Goal: Task Accomplishment & Management: Manage account settings

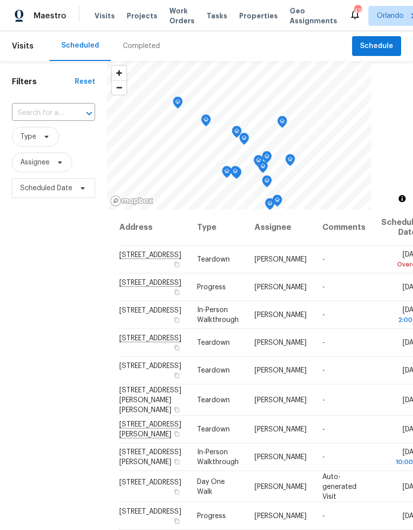
click at [180, 17] on span "Work Orders" at bounding box center [181, 16] width 25 height 20
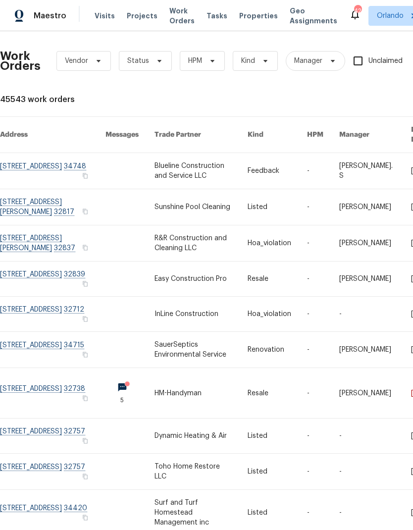
click at [144, 14] on span "Projects" at bounding box center [142, 16] width 31 height 10
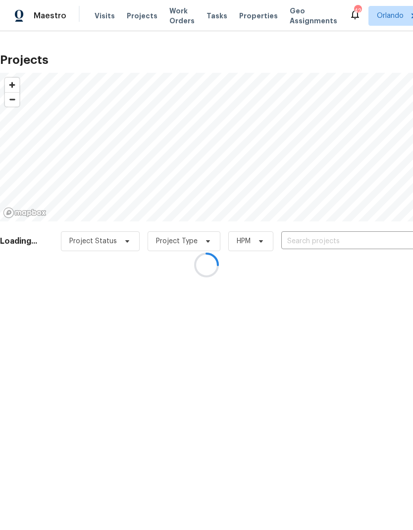
click at [343, 243] on div at bounding box center [206, 265] width 413 height 530
click at [330, 246] on div at bounding box center [206, 265] width 413 height 530
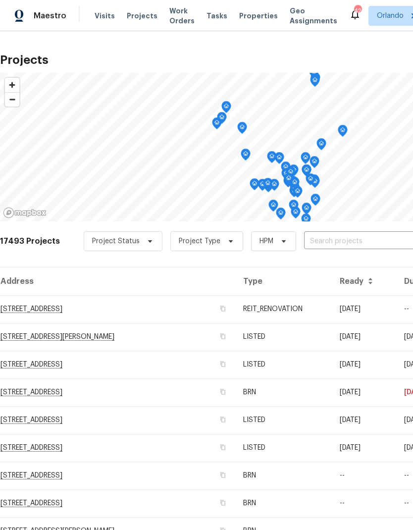
click at [322, 235] on input "text" at bounding box center [360, 241] width 113 height 15
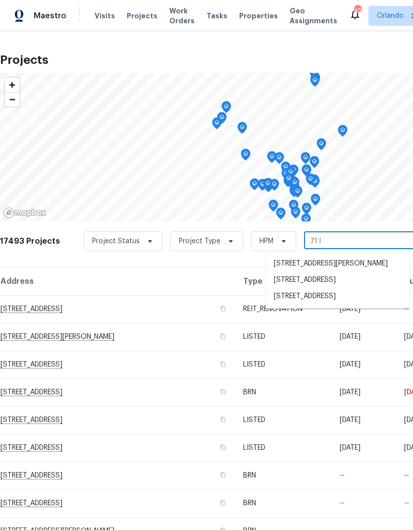
type input "71 la"
click at [360, 280] on li "71 Lakepointe Cir, Kissimmee, FL 34743" at bounding box center [338, 280] width 144 height 17
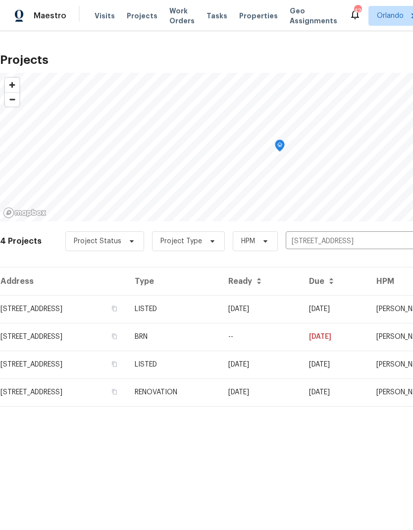
click at [291, 310] on td "10/14/24" at bounding box center [260, 309] width 81 height 28
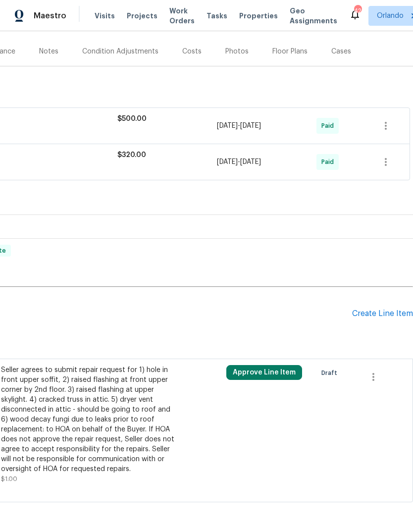
scroll to position [113, 146]
click at [379, 374] on icon "button" at bounding box center [373, 377] width 12 height 12
click at [390, 371] on li "Cancel" at bounding box center [380, 376] width 38 height 16
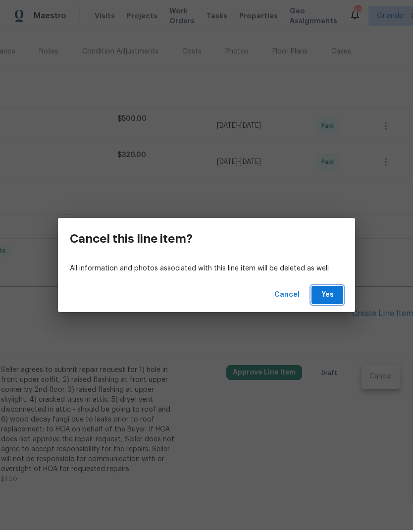
click at [338, 296] on button "Yes" at bounding box center [327, 295] width 32 height 18
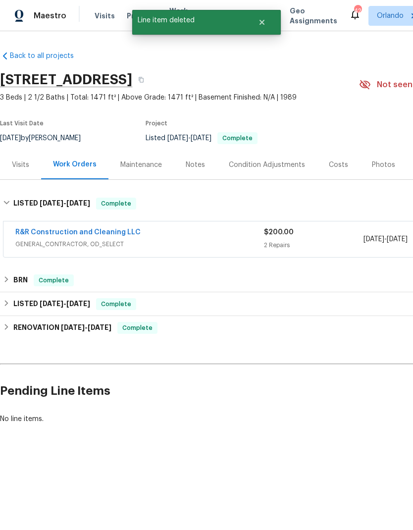
scroll to position [0, 0]
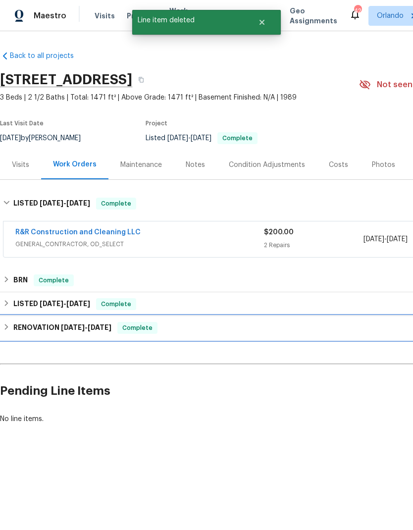
click at [17, 335] on div "RENOVATION 5/21/24 - 6/7/24 Complete" at bounding box center [279, 328] width 559 height 24
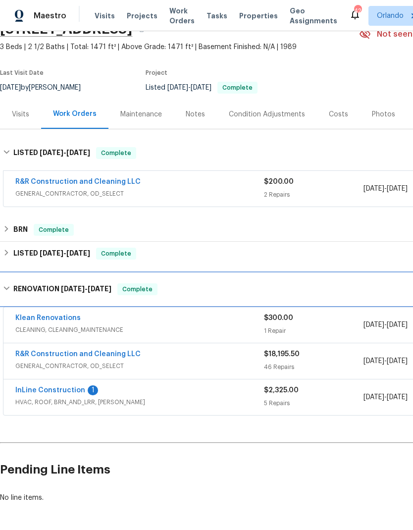
scroll to position [50, 0]
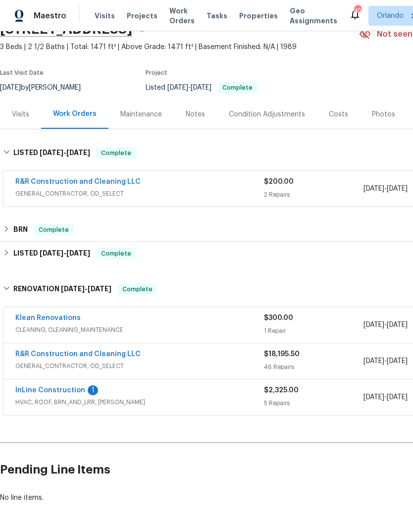
click at [110, 351] on link "R&R Construction and Cleaning LLC" at bounding box center [77, 353] width 125 height 7
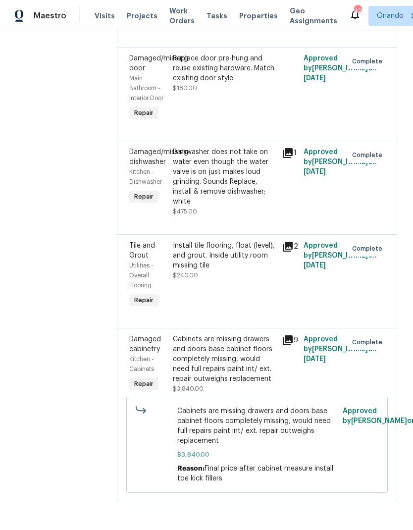
scroll to position [4660, 0]
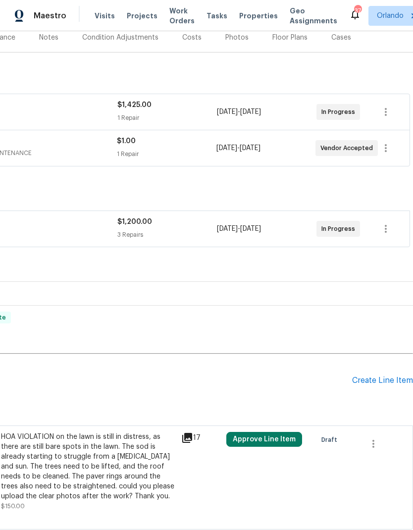
scroll to position [127, 146]
click at [391, 377] on div "Create Line Item" at bounding box center [382, 380] width 61 height 9
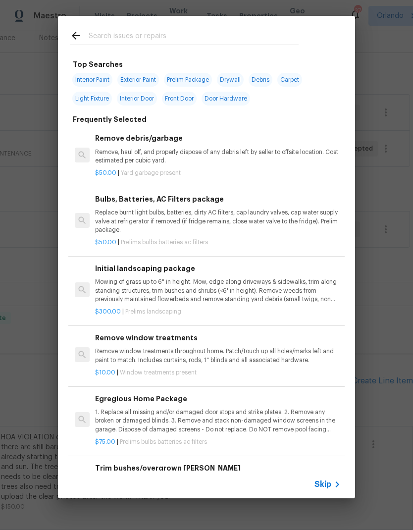
click at [214, 31] on input "text" at bounding box center [194, 37] width 210 height 15
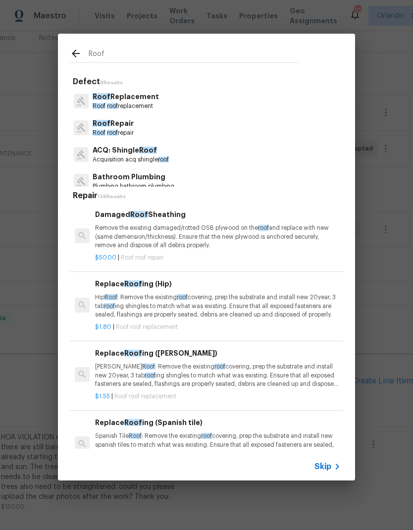
type input "Roof"
click at [269, 135] on div "Roof Repair Roof roof repair" at bounding box center [206, 127] width 273 height 27
click at [268, 135] on div "Roof Repair Roof roof repair" at bounding box center [206, 127] width 273 height 27
click at [262, 132] on div "Roof Repair Roof roof repair" at bounding box center [206, 127] width 273 height 27
click at [234, 117] on div "Roof Repair Roof roof repair" at bounding box center [206, 127] width 273 height 27
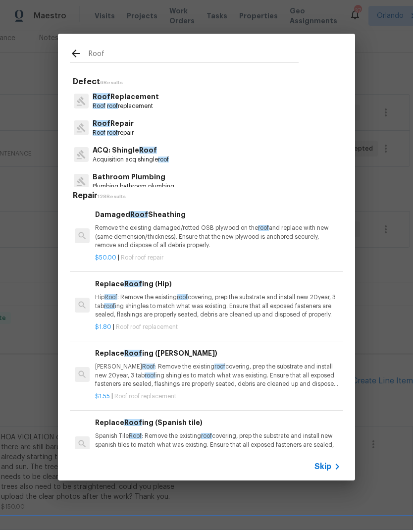
click at [155, 121] on div "Roof Repair Roof roof repair" at bounding box center [206, 127] width 273 height 27
click at [134, 130] on p "Roof roof repair" at bounding box center [113, 133] width 41 height 8
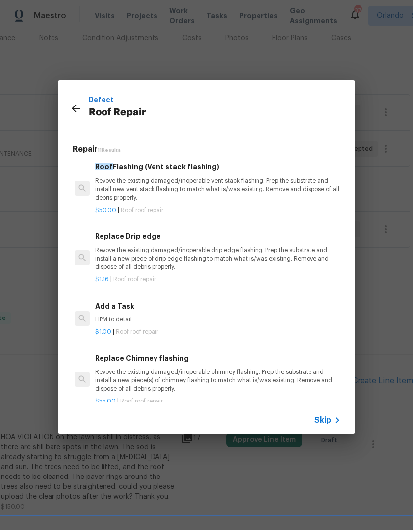
scroll to position [485, 0]
click at [242, 316] on p "HPM to detail" at bounding box center [217, 320] width 245 height 8
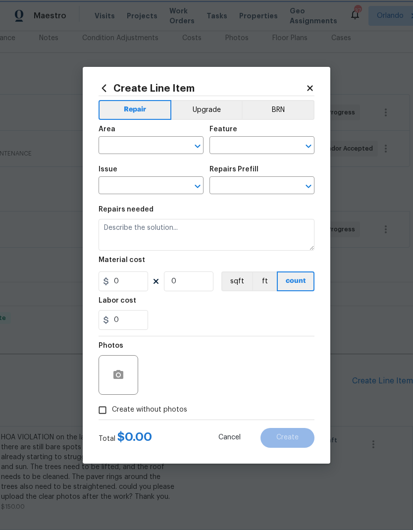
type input "Eaves and Trim"
type input "Roof Repair"
type input "Add a Task $1.00"
type textarea "HPM to detail"
type input "1"
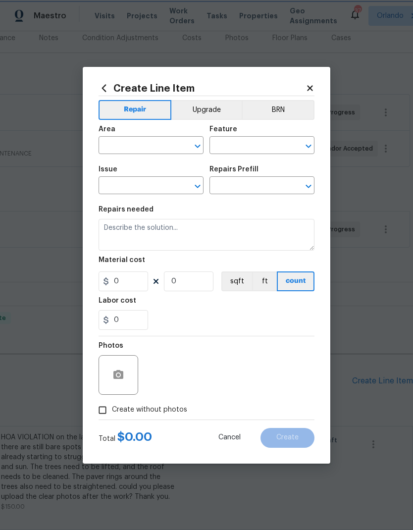
type input "1"
click at [239, 310] on div "Labor cost" at bounding box center [206, 303] width 216 height 13
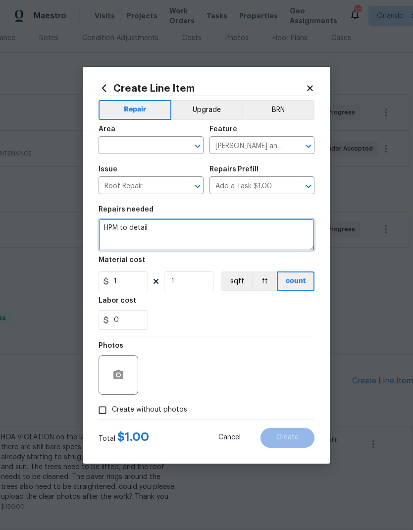
click at [181, 227] on textarea "HPM to detail" at bounding box center [206, 235] width 216 height 32
type textarea "H"
type textarea "HOA violation roof needs to be soft washed"
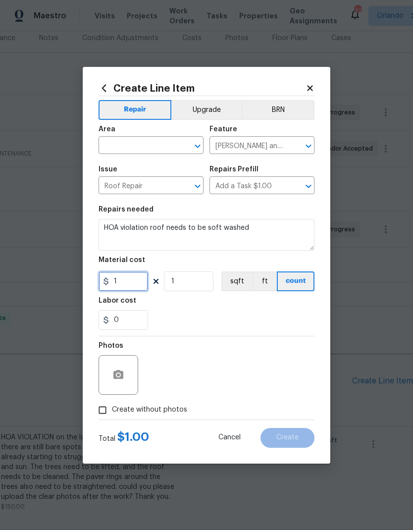
click at [142, 285] on input "1" at bounding box center [122, 281] width 49 height 20
click at [194, 147] on icon "Open" at bounding box center [198, 146] width 12 height 12
type input "500"
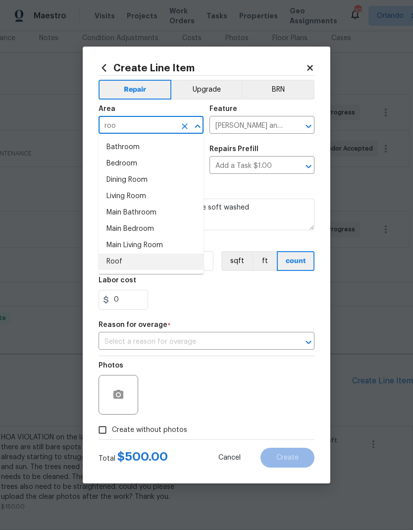
click at [150, 263] on li "Roof" at bounding box center [150, 261] width 105 height 16
type input "Roof"
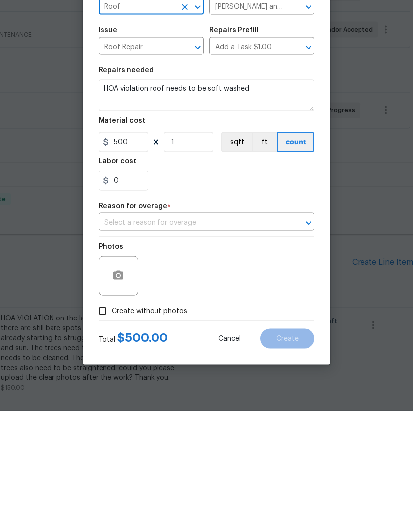
click at [312, 336] on icon "Open" at bounding box center [308, 342] width 12 height 12
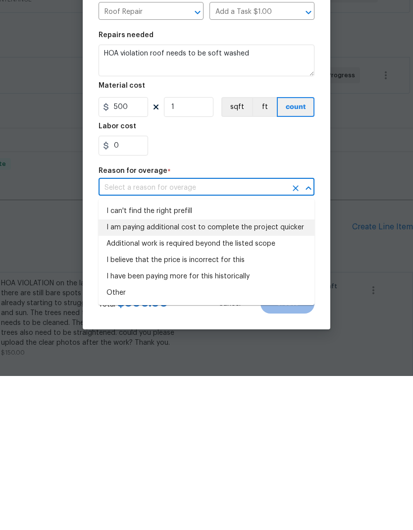
click at [294, 373] on li "I am paying additional cost to complete the project quicker" at bounding box center [206, 381] width 216 height 16
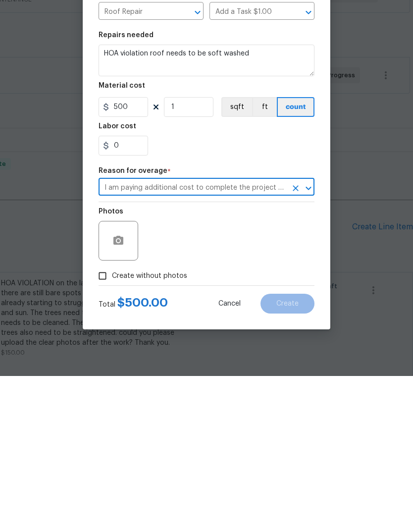
click at [302, 335] on button "Open" at bounding box center [308, 342] width 14 height 14
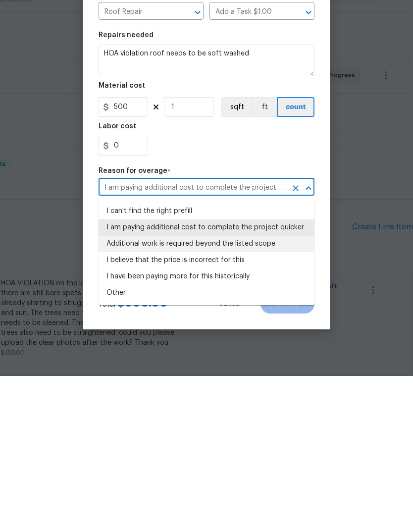
click at [260, 389] on li "Additional work is required beyond the listed scope" at bounding box center [206, 397] width 216 height 16
type input "Additional work is required beyond the listed scope"
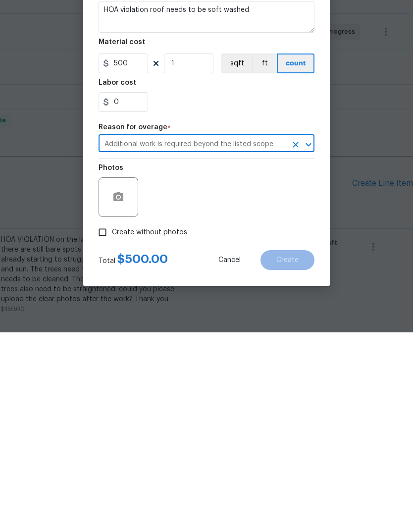
scroll to position [40, 0]
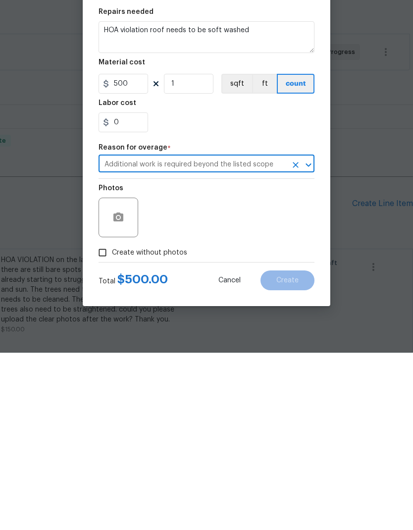
click at [107, 420] on input "Create without photos" at bounding box center [102, 429] width 19 height 19
checkbox input "true"
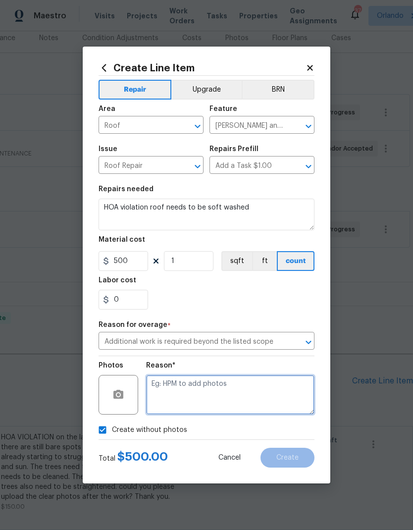
click at [273, 389] on textarea at bounding box center [230, 395] width 168 height 40
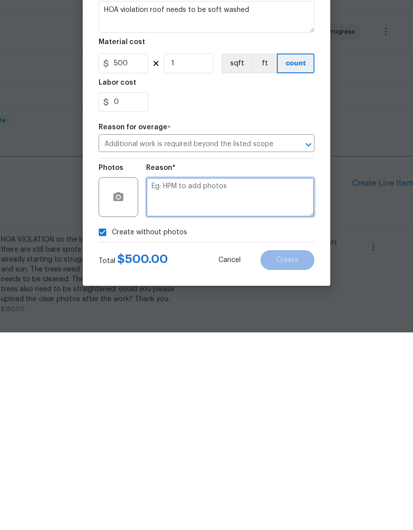
type textarea "H"
type textarea "Listed"
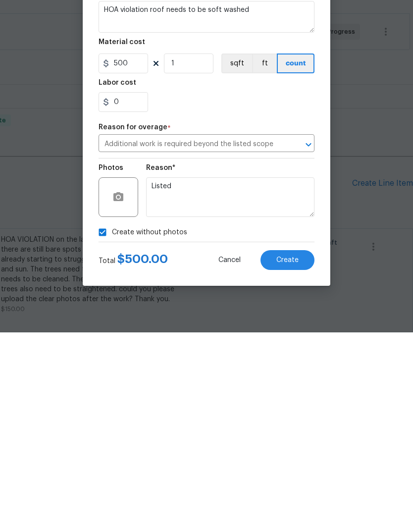
click at [294, 454] on span "Create" at bounding box center [287, 457] width 22 height 7
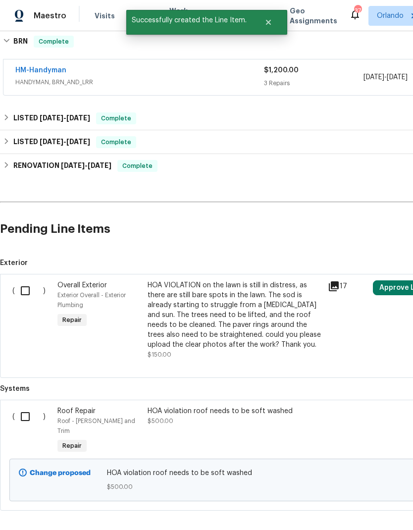
scroll to position [278, 0]
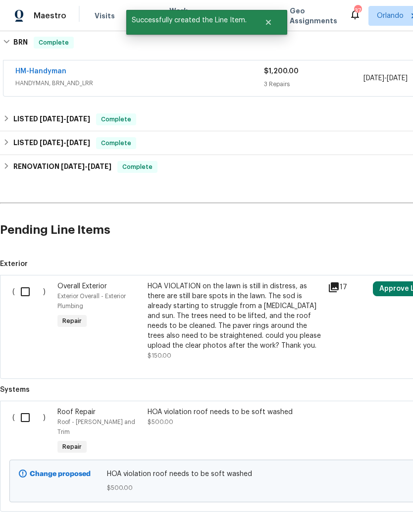
click at [24, 407] on input "checkbox" at bounding box center [29, 417] width 28 height 21
checkbox input "true"
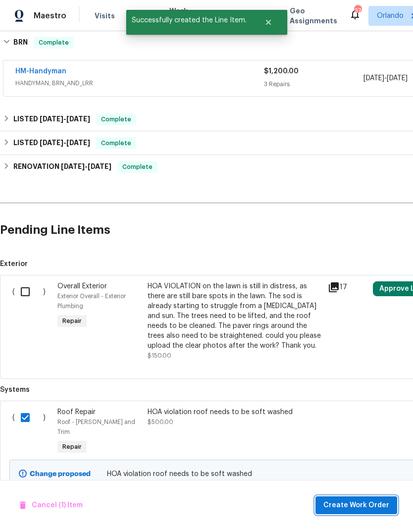
click at [362, 501] on span "Create Work Order" at bounding box center [356, 505] width 66 height 12
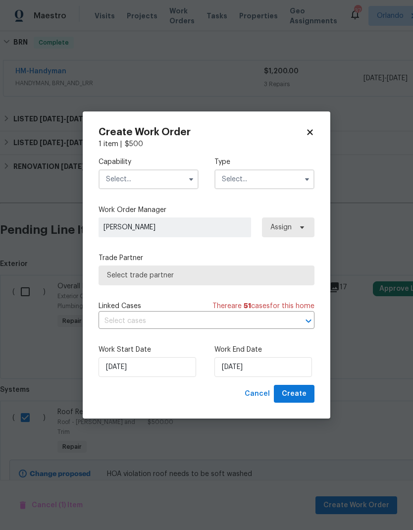
click at [188, 182] on icon "button" at bounding box center [191, 179] width 8 height 8
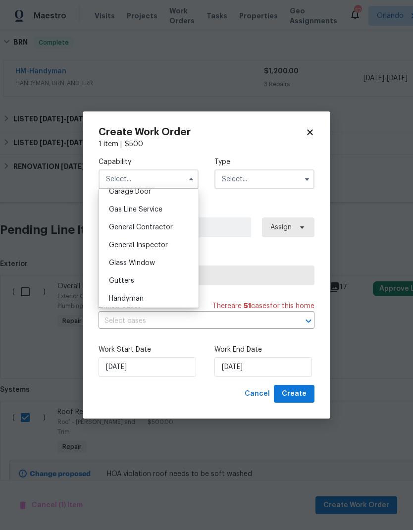
scroll to position [445, 0]
click at [174, 228] on div "General Contractor" at bounding box center [148, 228] width 95 height 18
type input "General Contractor"
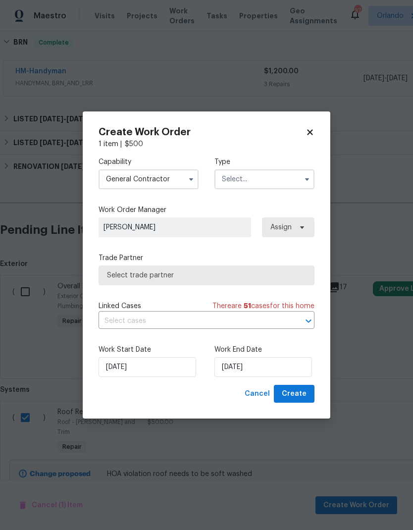
click at [287, 185] on input "text" at bounding box center [264, 179] width 100 height 20
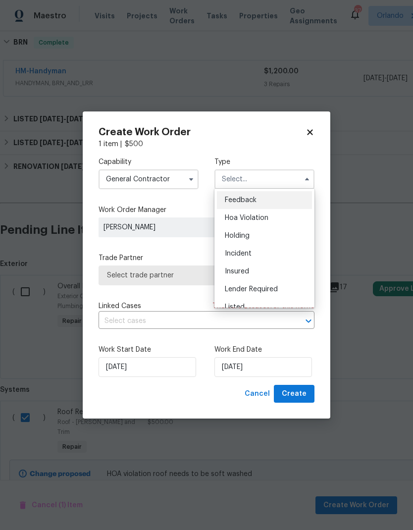
click at [280, 224] on div "Hoa Violation" at bounding box center [264, 218] width 95 height 18
type input "Hoa Violation"
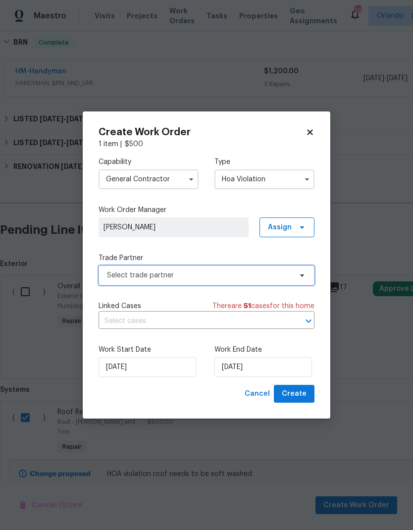
click at [281, 282] on span "Select trade partner" at bounding box center [206, 275] width 216 height 20
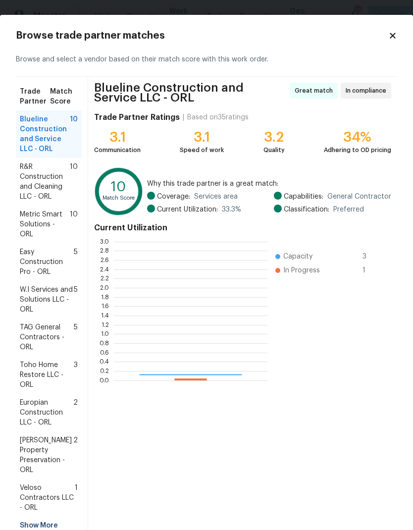
scroll to position [139, 153]
click at [76, 181] on span "10" at bounding box center [74, 182] width 8 height 40
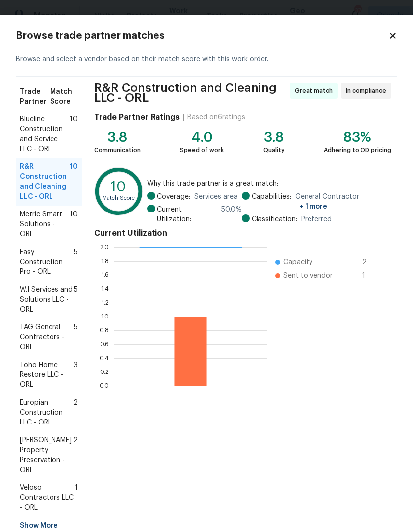
click at [367, 515] on div "R&R Construction and Cleaning LLC - ORL Great match In compliance Trade Partner…" at bounding box center [242, 308] width 309 height 463
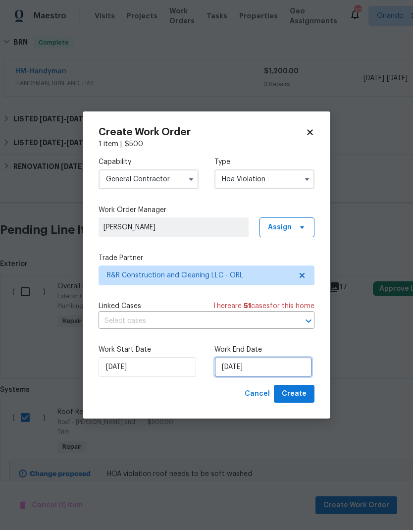
click at [264, 363] on input "8/22/2025" at bounding box center [262, 367] width 97 height 20
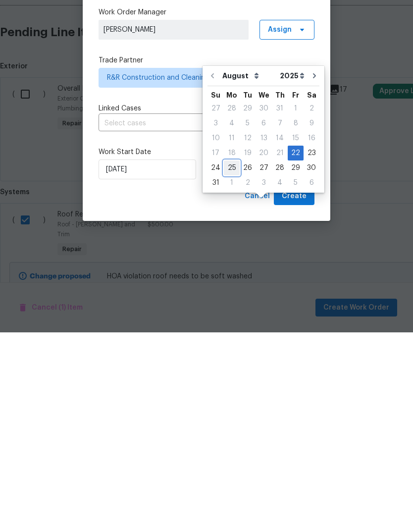
click at [232, 358] on div "25" at bounding box center [232, 365] width 16 height 14
type input "8/25/2025"
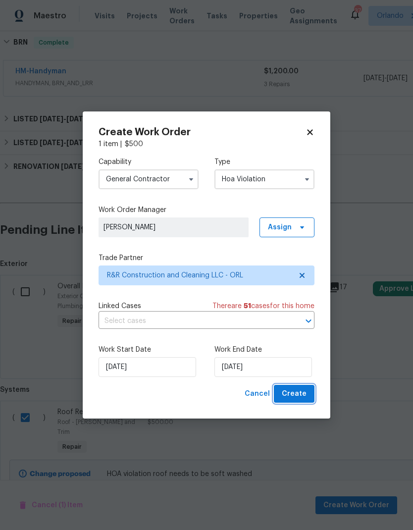
click at [311, 390] on button "Create" at bounding box center [294, 394] width 41 height 18
checkbox input "false"
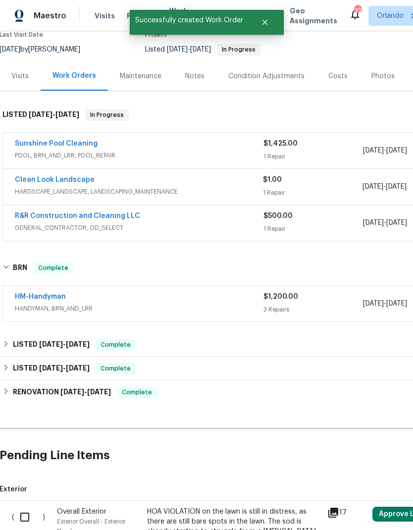
scroll to position [77, 0]
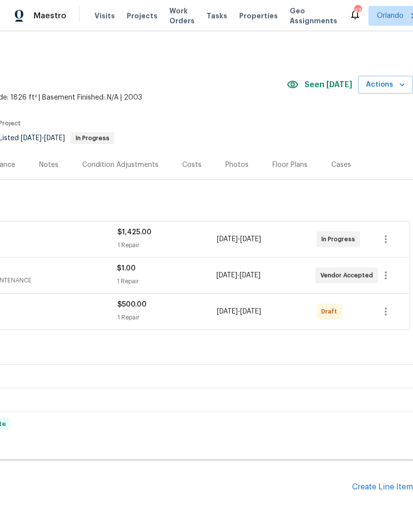
scroll to position [0, 146]
click at [390, 308] on icon "button" at bounding box center [386, 311] width 12 height 12
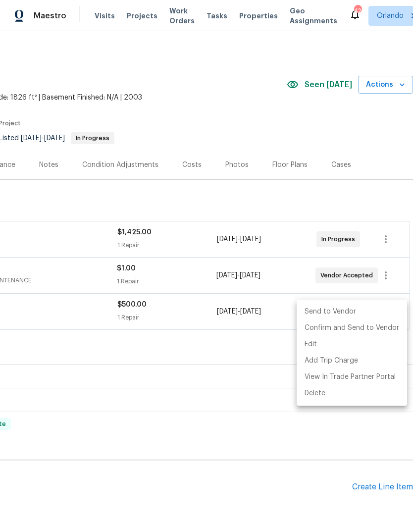
click at [363, 305] on li "Send to Vendor" at bounding box center [351, 311] width 110 height 16
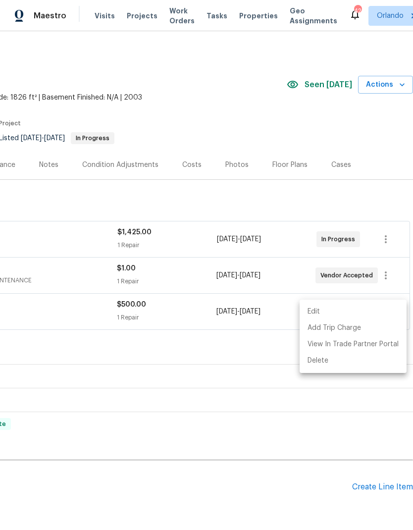
click at [286, 93] on div at bounding box center [206, 265] width 413 height 530
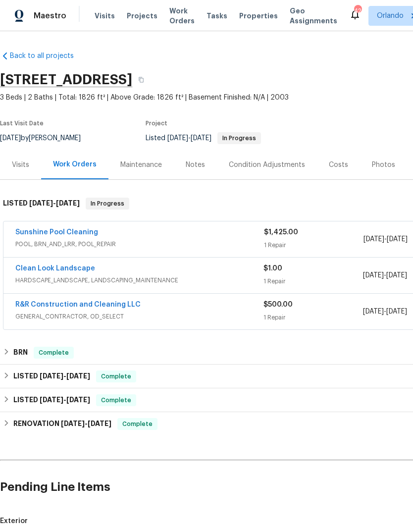
scroll to position [0, 0]
click at [331, 117] on div "Last Visit Date 8/20/2025 by Samuel Rivera Project Listed 8/18/2025 - 8/27/2025…" at bounding box center [168, 132] width 336 height 36
click at [137, 19] on span "Projects" at bounding box center [142, 16] width 31 height 10
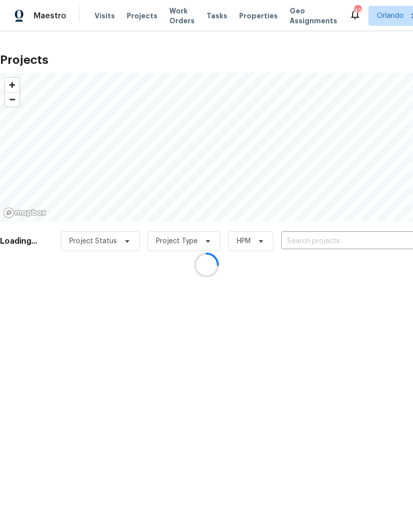
click at [320, 237] on div at bounding box center [206, 265] width 413 height 530
click at [317, 244] on div at bounding box center [206, 265] width 413 height 530
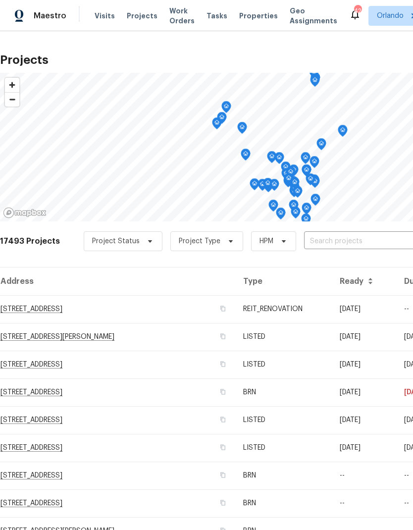
click at [321, 235] on input "text" at bounding box center [360, 241] width 113 height 15
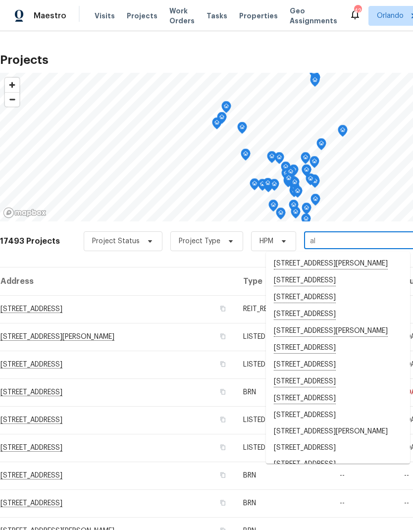
type input "a"
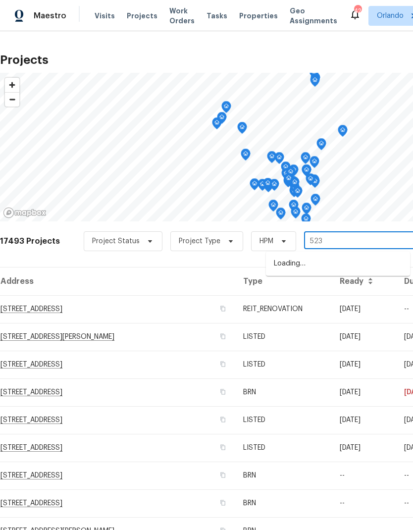
type input "5231"
click at [360, 267] on li "5231 Alavista Dr, Orlando, FL 32837" at bounding box center [338, 263] width 144 height 17
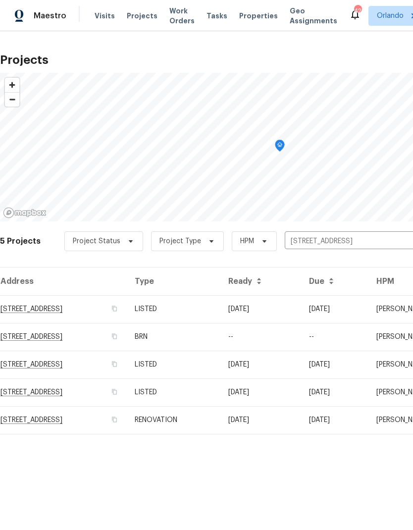
click at [275, 320] on td "[DATE]" at bounding box center [260, 309] width 81 height 28
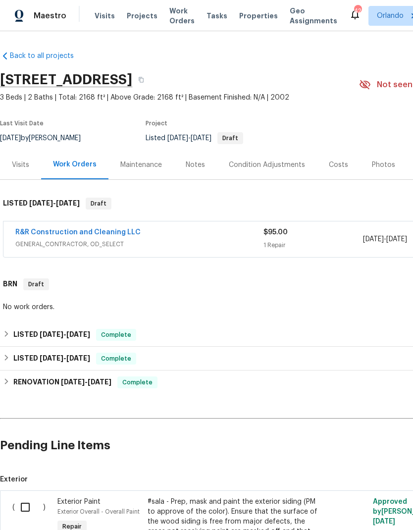
click at [108, 230] on link "R&R Construction and Cleaning LLC" at bounding box center [77, 232] width 125 height 7
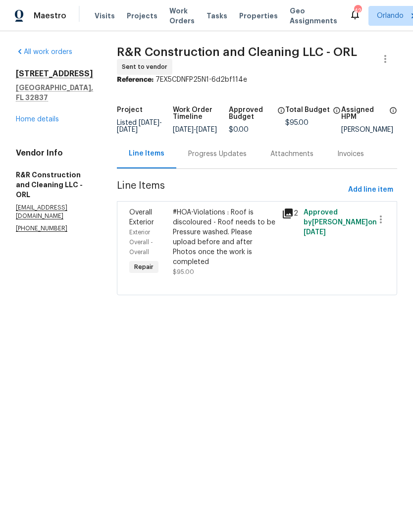
click at [246, 252] on div "#HOA-Violations : Roof is discoloured - Roof needs to be Pressure washed. Pleas…" at bounding box center [224, 236] width 103 height 59
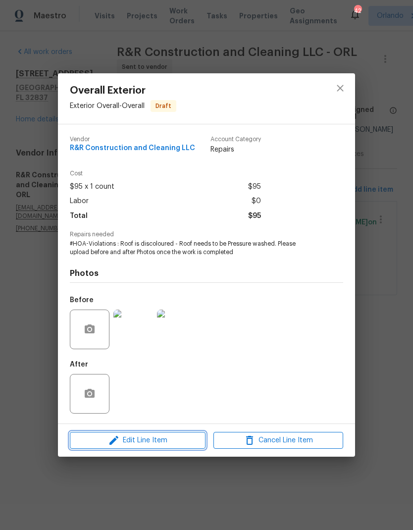
click at [165, 443] on span "Edit Line Item" at bounding box center [138, 440] width 130 height 12
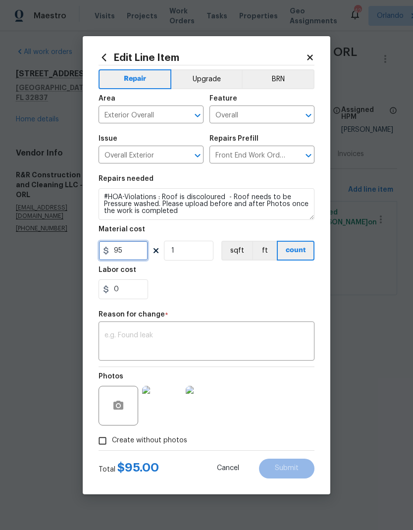
click at [133, 253] on input "95" at bounding box center [122, 251] width 49 height 20
type input "500"
click at [279, 290] on div "0" at bounding box center [206, 289] width 216 height 20
click at [249, 339] on textarea at bounding box center [206, 342] width 204 height 21
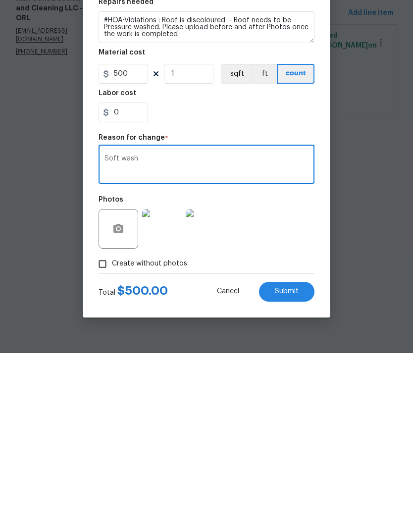
type textarea "Soft wash"
click at [310, 458] on div "Cancel Submit" at bounding box center [257, 468] width 113 height 20
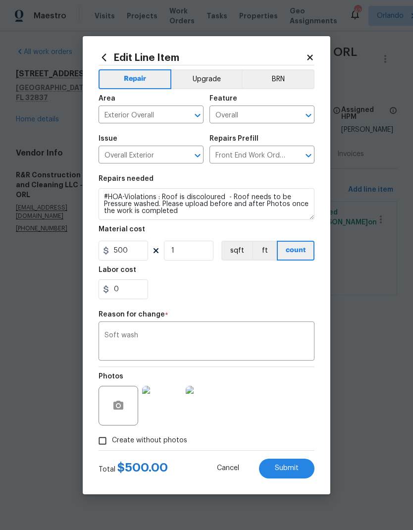
click at [290, 465] on span "Submit" at bounding box center [287, 467] width 24 height 7
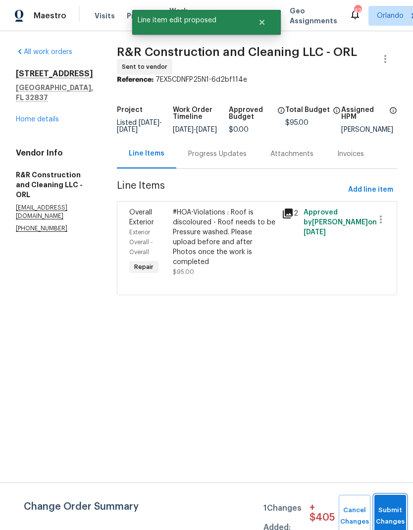
click at [378, 504] on button "Submit Changes" at bounding box center [390, 515] width 32 height 43
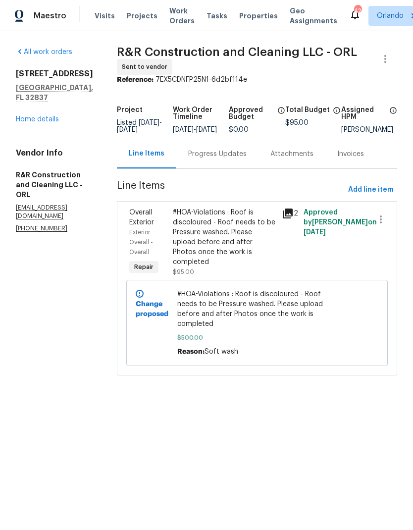
click at [141, 15] on span "Projects" at bounding box center [142, 16] width 31 height 10
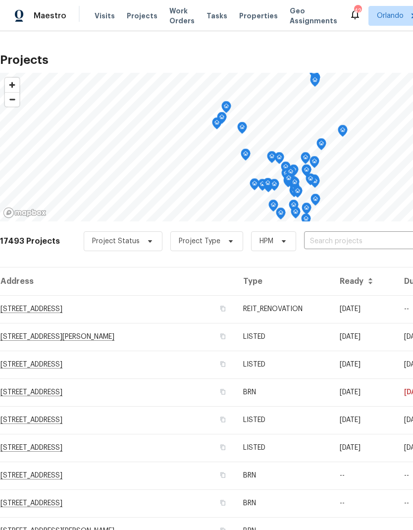
click at [350, 242] on input "text" at bounding box center [360, 241] width 113 height 15
type input "1912"
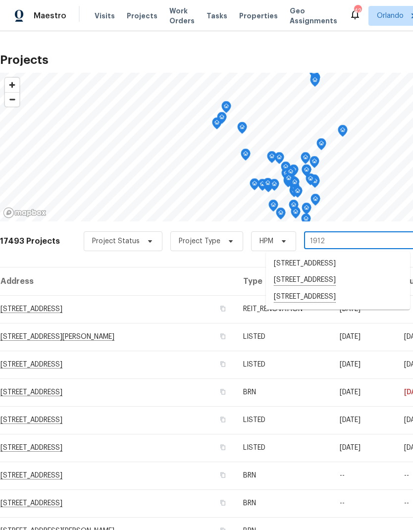
click at [359, 305] on li "1912 Cattleya Dr, Kissimmee, FL 34741" at bounding box center [338, 297] width 144 height 17
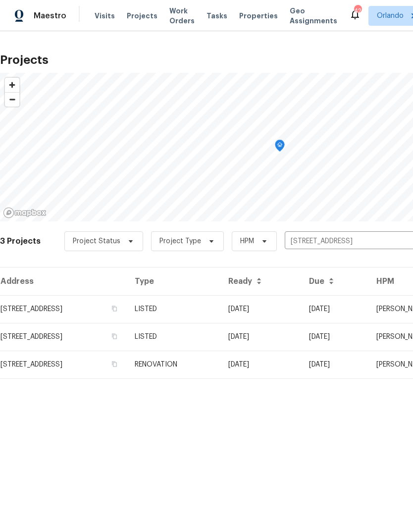
click at [301, 304] on td "07/10/25" at bounding box center [260, 309] width 81 height 28
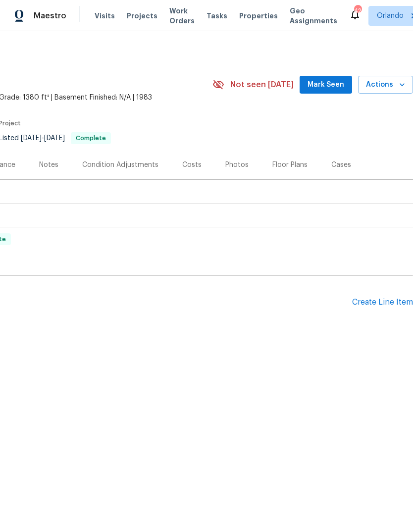
scroll to position [0, 146]
click at [394, 302] on div "Create Line Item" at bounding box center [382, 301] width 61 height 9
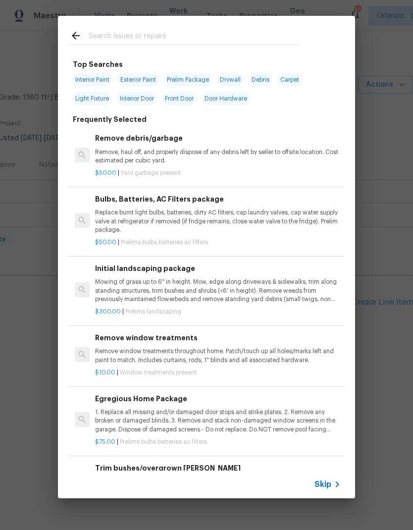
click at [221, 39] on input "text" at bounding box center [194, 37] width 210 height 15
type input "Weath"
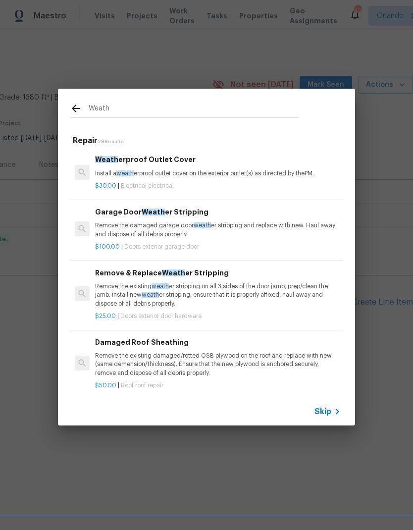
click at [281, 239] on div "$100.00 | Doors exterior garage door" at bounding box center [217, 245] width 245 height 12
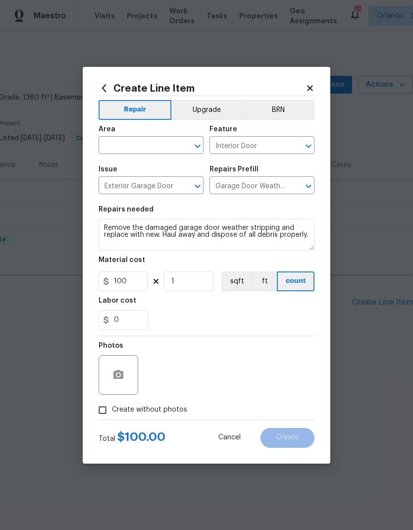
click at [238, 429] on button "Cancel" at bounding box center [229, 438] width 54 height 20
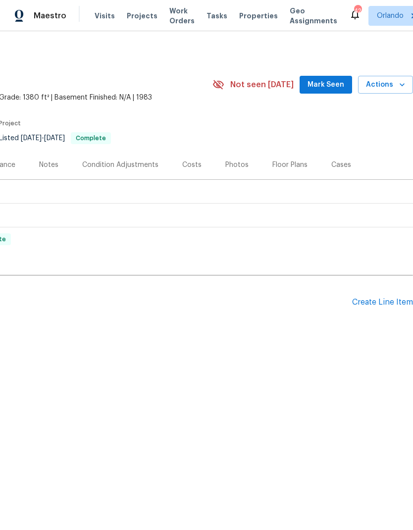
click at [388, 302] on div "Create Line Item" at bounding box center [382, 301] width 61 height 9
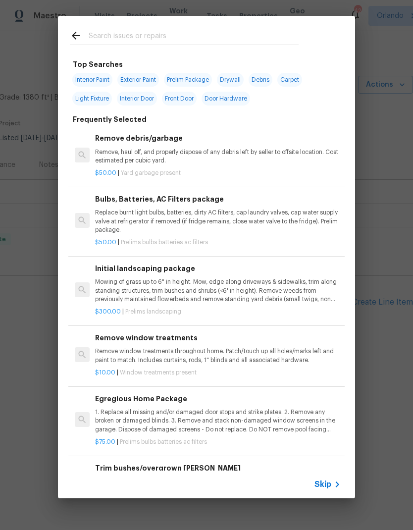
click at [236, 33] on input "text" at bounding box center [194, 37] width 210 height 15
type input "Weathers"
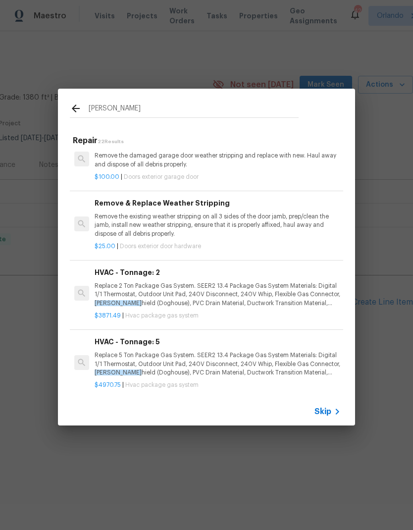
scroll to position [72, 0]
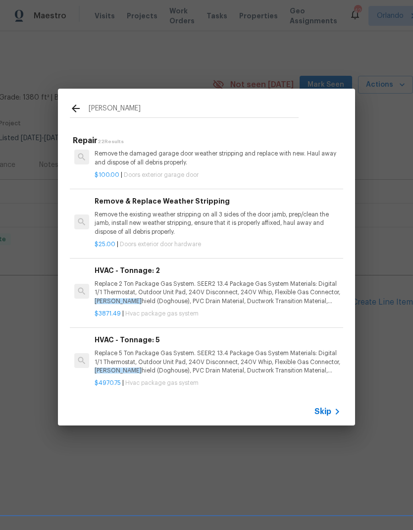
click at [262, 236] on div "$25.00 | Doors exterior door hardware" at bounding box center [217, 242] width 245 height 12
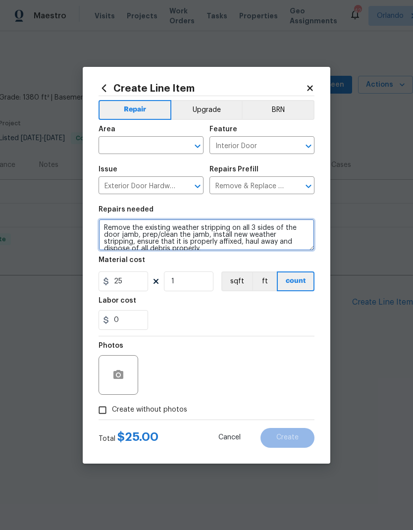
click at [261, 234] on textarea "Remove the existing weather stripping on all 3 sides of the door jamb, prep/cle…" at bounding box center [206, 235] width 216 height 32
click at [188, 146] on icon "Clear" at bounding box center [185, 146] width 10 height 10
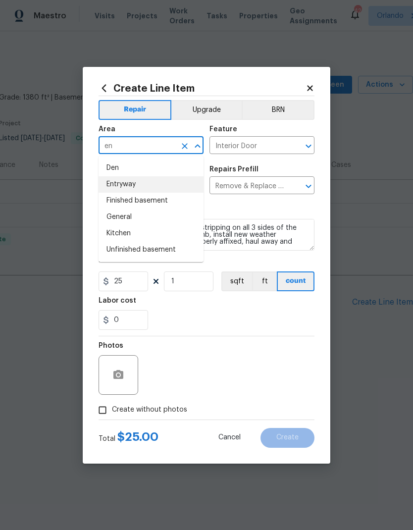
click at [180, 188] on li "Entryway" at bounding box center [150, 184] width 105 height 16
type input "Entryway"
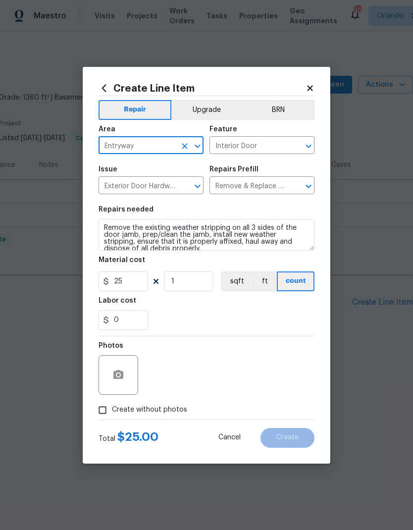
click at [310, 153] on div "Interior Door ​" at bounding box center [261, 146] width 105 height 15
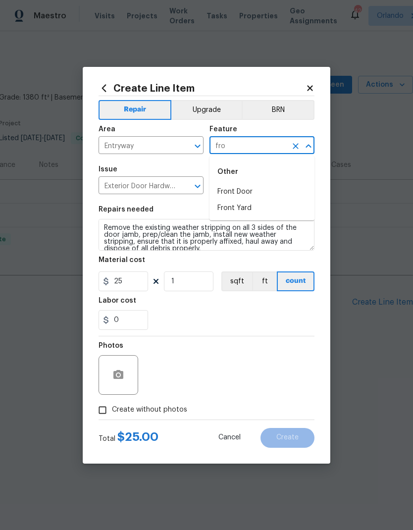
click at [270, 195] on li "Front Door" at bounding box center [261, 192] width 105 height 16
type input "Front Door"
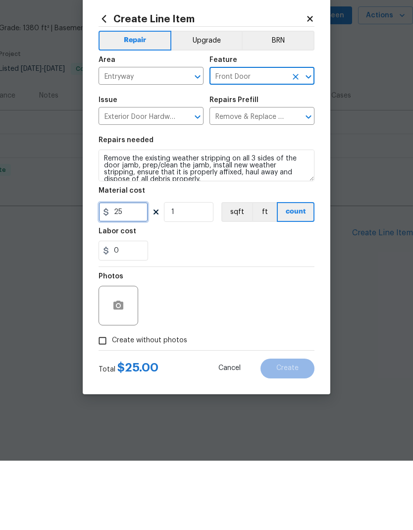
click at [135, 271] on input "25" at bounding box center [122, 281] width 49 height 20
click at [136, 223] on section "Repairs needed Remove the existing weather stripping on all 3 sides of the door…" at bounding box center [206, 268] width 216 height 136
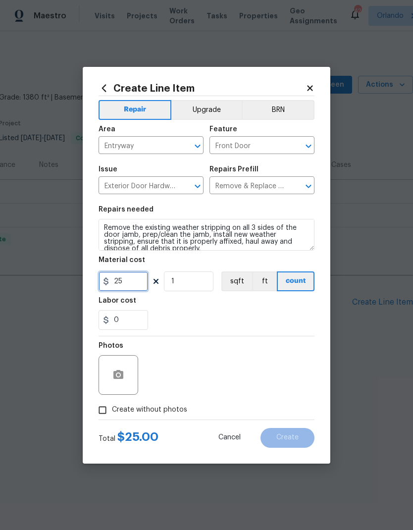
click at [145, 291] on input "25" at bounding box center [122, 281] width 49 height 20
click at [144, 291] on input "25" at bounding box center [122, 281] width 49 height 20
type input "30"
click at [261, 317] on div "0" at bounding box center [206, 320] width 216 height 20
click at [110, 402] on input "Create without photos" at bounding box center [102, 409] width 19 height 19
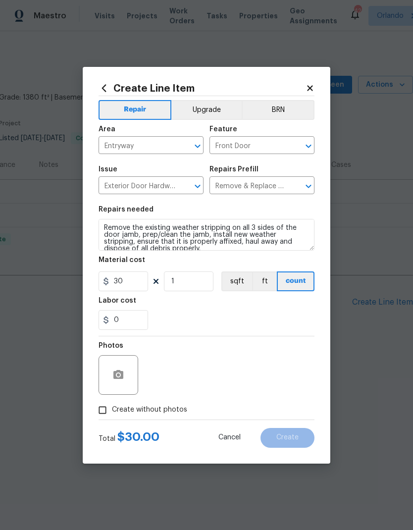
checkbox input "true"
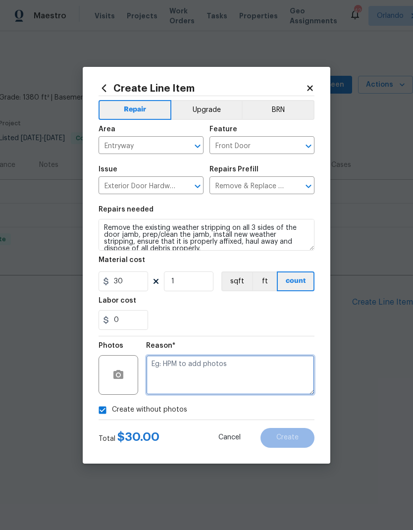
click at [215, 374] on textarea at bounding box center [230, 375] width 168 height 40
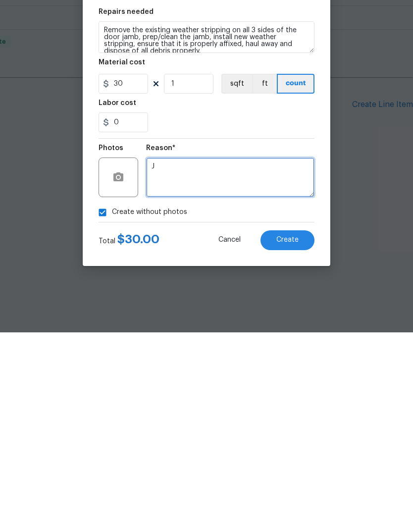
type textarea "J"
click at [287, 428] on button "Create" at bounding box center [287, 438] width 54 height 20
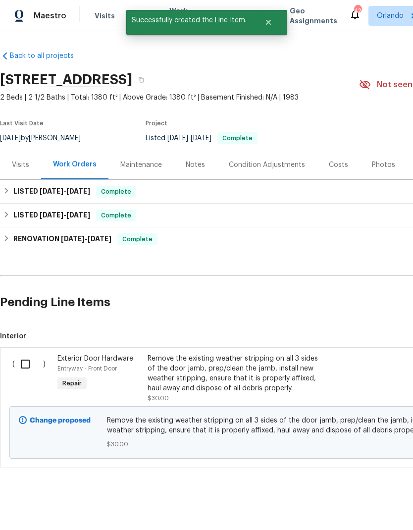
scroll to position [0, 0]
click at [36, 364] on input "checkbox" at bounding box center [29, 363] width 28 height 21
checkbox input "true"
click at [372, 499] on span "Create Work Order" at bounding box center [356, 505] width 66 height 12
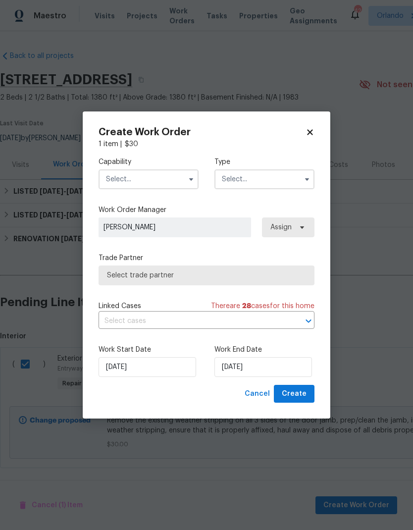
click at [192, 177] on icon "button" at bounding box center [191, 179] width 8 height 8
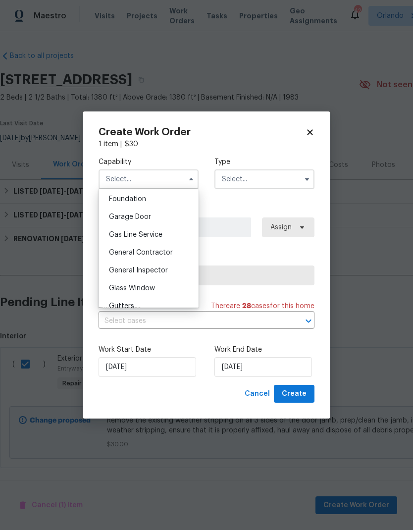
scroll to position [424, 0]
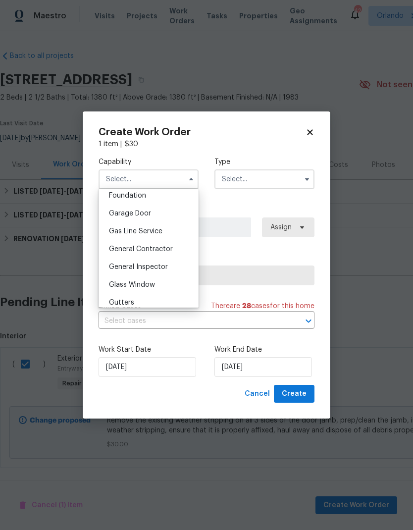
click at [188, 243] on div "General Contractor" at bounding box center [148, 249] width 95 height 18
type input "General Contractor"
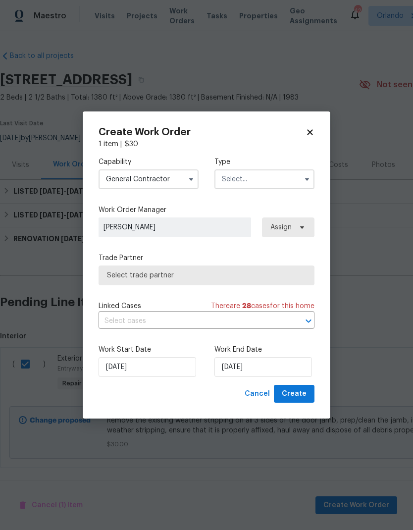
click at [304, 188] on input "text" at bounding box center [264, 179] width 100 height 20
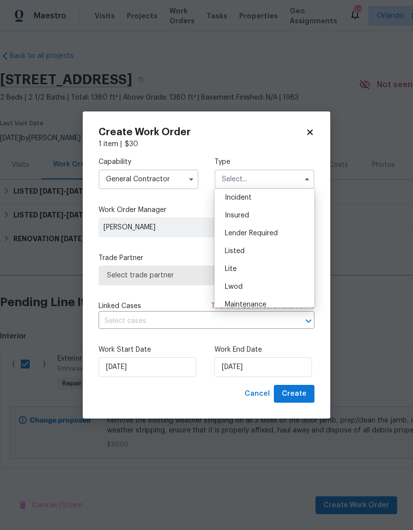
scroll to position [60, 0]
click at [271, 243] on div "Listed" at bounding box center [264, 247] width 95 height 18
type input "Listed"
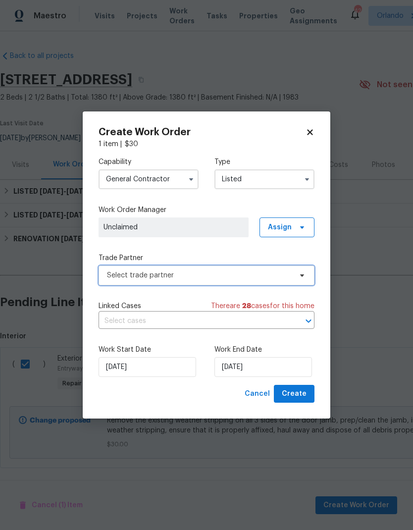
click at [306, 270] on span "Select trade partner" at bounding box center [206, 275] width 216 height 20
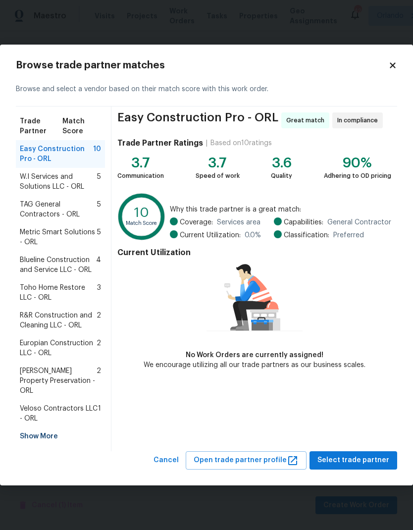
click at [105, 319] on div "R&R Construction and Cleaning LLC - ORL 2" at bounding box center [60, 320] width 89 height 28
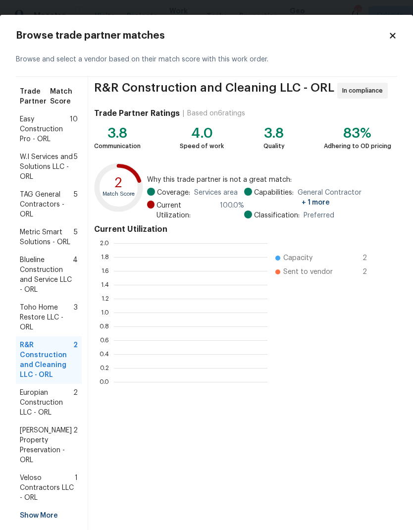
scroll to position [139, 153]
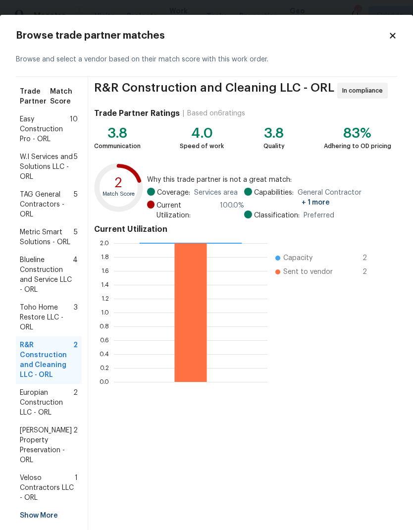
click at [365, 518] on div "R&R Construction and Cleaning LLC - ORL In compliance Trade Partner Ratings | B…" at bounding box center [242, 303] width 309 height 453
click at [360, 529] on button "Select trade partner" at bounding box center [353, 539] width 88 height 18
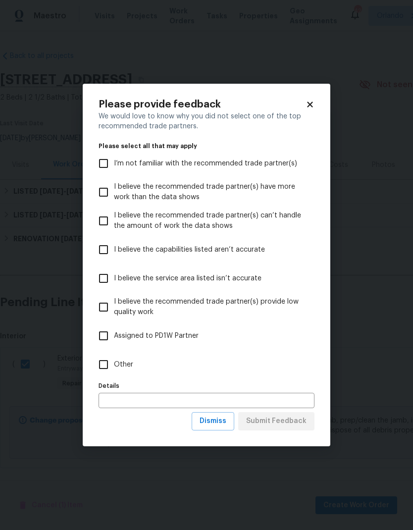
click at [112, 355] on input "Other" at bounding box center [103, 364] width 21 height 21
checkbox input "true"
click at [199, 403] on input "text" at bounding box center [206, 399] width 216 height 15
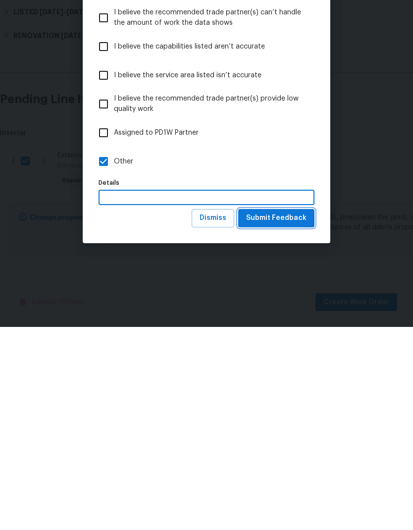
click at [299, 415] on span "Submit Feedback" at bounding box center [276, 421] width 60 height 12
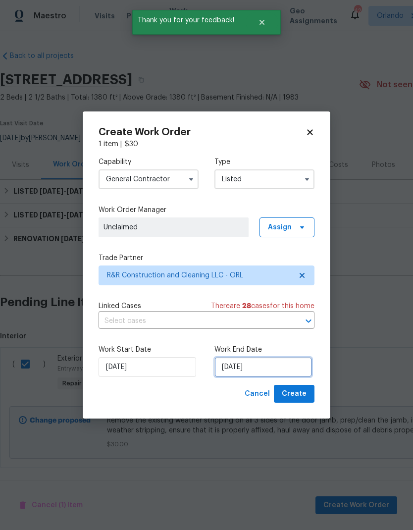
click at [268, 362] on input "8/22/2025" at bounding box center [262, 367] width 97 height 20
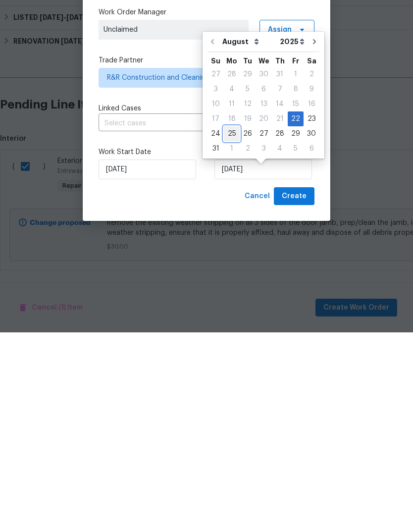
click at [236, 324] on div "25" at bounding box center [232, 331] width 16 height 14
type input "8/25/2025"
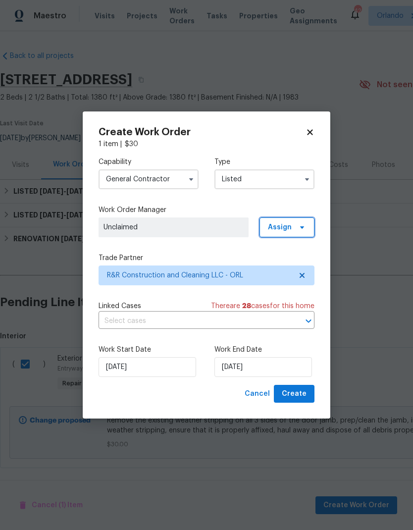
click at [297, 223] on span at bounding box center [300, 227] width 11 height 8
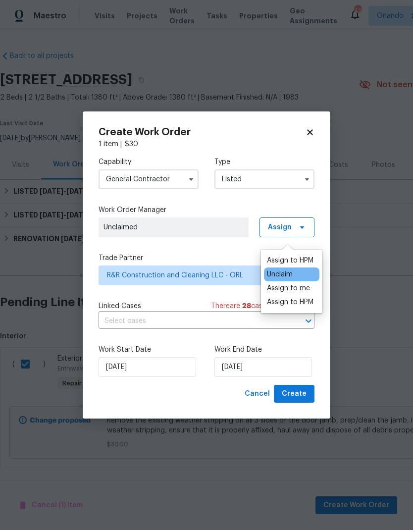
click at [302, 258] on div "Assign to HPM" at bounding box center [290, 260] width 47 height 10
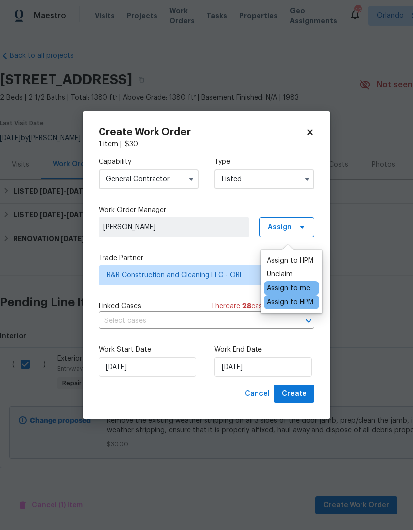
click at [224, 228] on span "[PERSON_NAME]" at bounding box center [173, 227] width 140 height 10
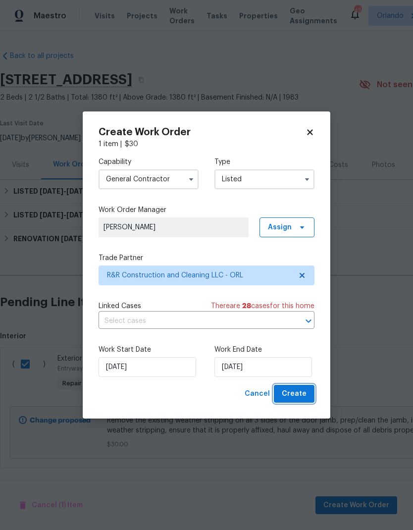
click at [306, 393] on button "Create" at bounding box center [294, 394] width 41 height 18
checkbox input "false"
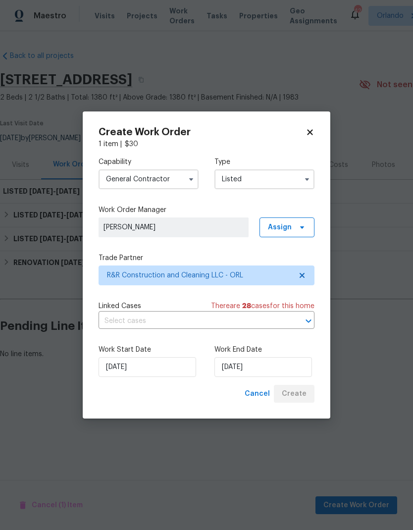
scroll to position [0, 0]
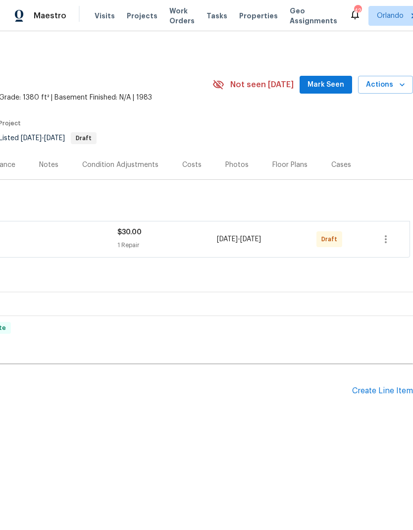
scroll to position [0, 146]
click at [389, 232] on button "button" at bounding box center [386, 239] width 24 height 24
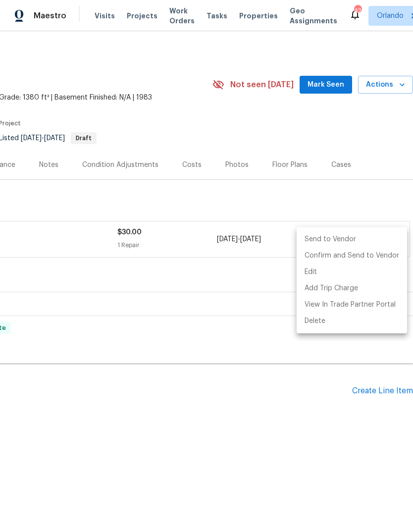
click at [370, 240] on li "Send to Vendor" at bounding box center [351, 239] width 110 height 16
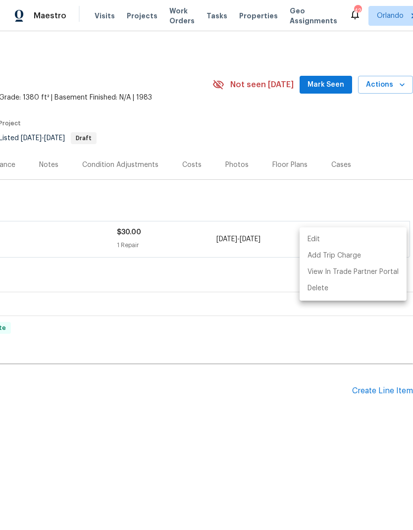
click at [262, 135] on div at bounding box center [206, 265] width 413 height 530
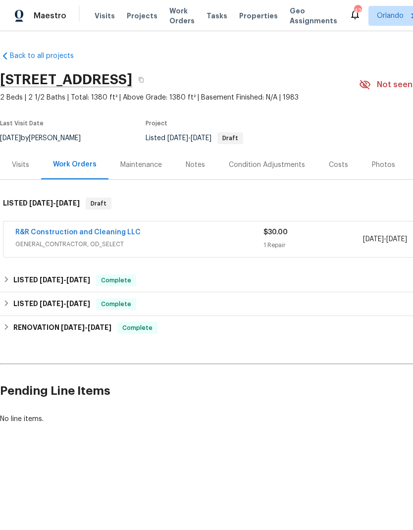
scroll to position [0, 0]
click at [118, 234] on link "R&R Construction and Cleaning LLC" at bounding box center [77, 232] width 125 height 7
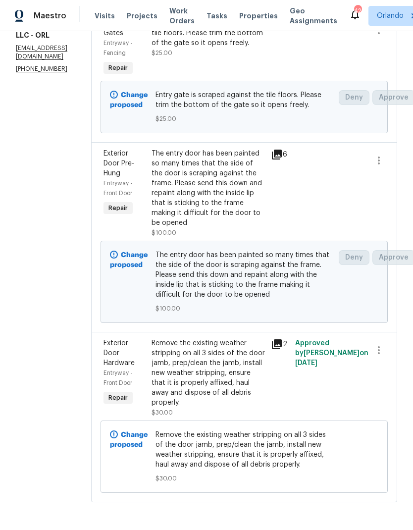
scroll to position [207, 0]
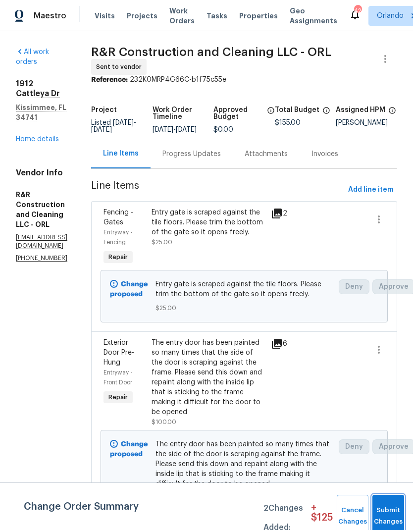
click at [392, 501] on button "Submit Changes" at bounding box center [388, 515] width 32 height 43
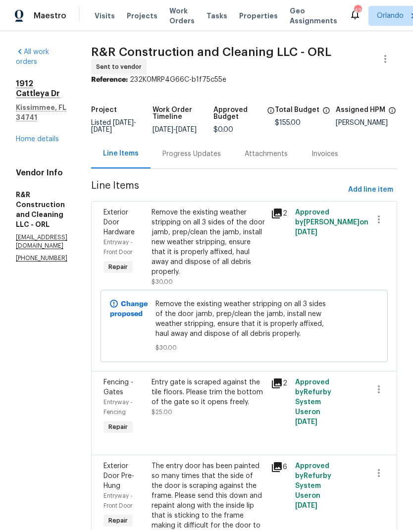
click at [53, 136] on link "Home details" at bounding box center [37, 139] width 43 height 7
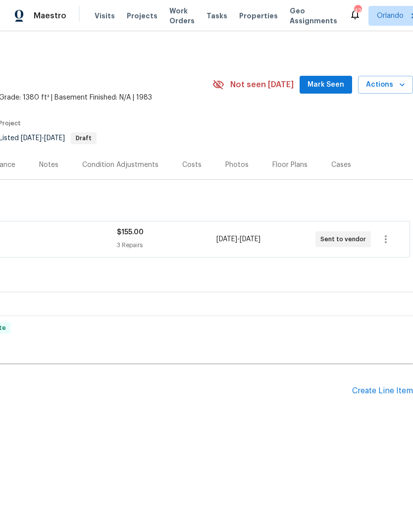
scroll to position [0, 146]
click at [328, 89] on span "Mark Seen" at bounding box center [325, 85] width 37 height 12
click at [174, 11] on span "Work Orders" at bounding box center [181, 16] width 25 height 20
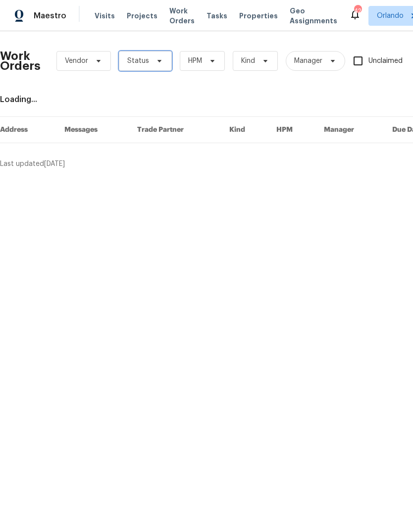
click at [153, 65] on span "Status" at bounding box center [145, 61] width 53 height 20
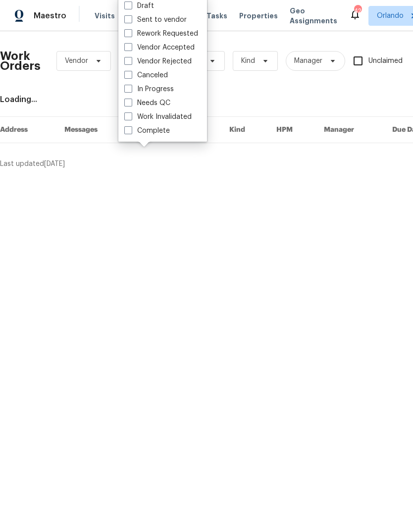
click at [173, 101] on div "Needs QC" at bounding box center [162, 103] width 83 height 14
click at [138, 105] on label "Needs QC" at bounding box center [147, 103] width 46 height 10
click at [131, 104] on input "Needs QC" at bounding box center [127, 101] width 6 height 6
checkbox input "true"
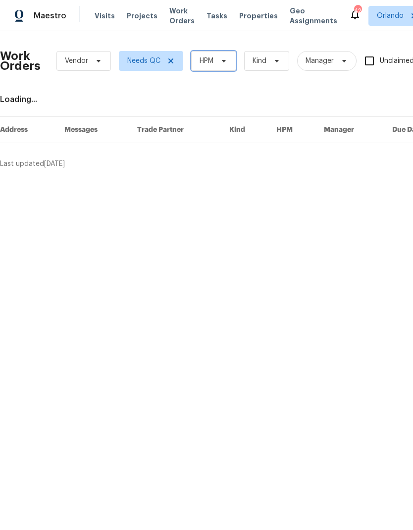
click at [226, 61] on icon at bounding box center [224, 61] width 8 height 8
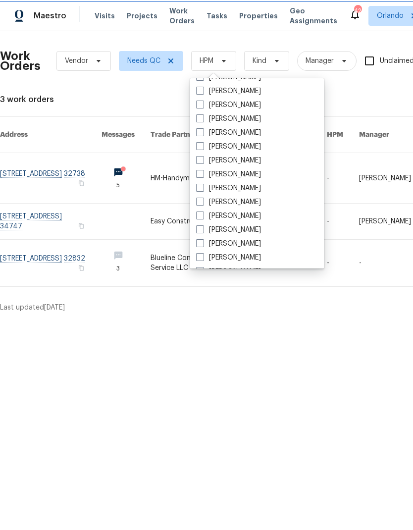
scroll to position [82, 0]
click at [242, 228] on label "[PERSON_NAME]" at bounding box center [228, 229] width 65 height 10
click at [202, 228] on input "[PERSON_NAME]" at bounding box center [199, 227] width 6 height 6
checkbox input "true"
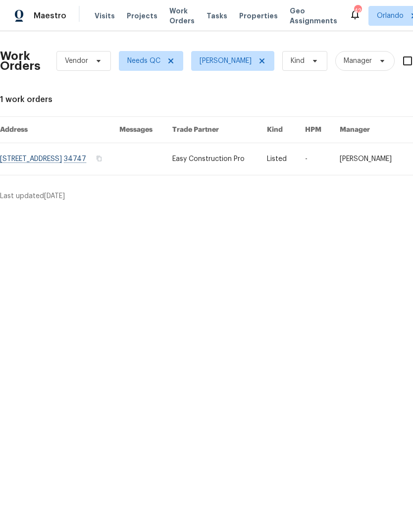
click at [267, 162] on link at bounding box center [219, 159] width 95 height 32
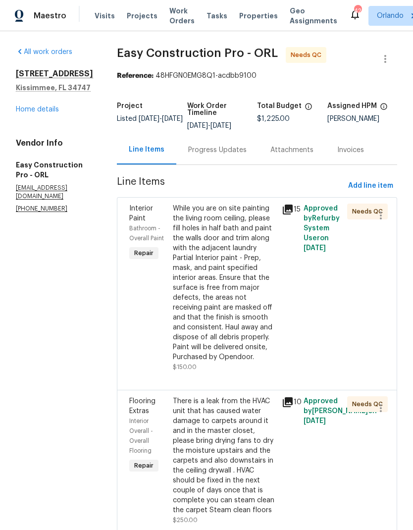
click at [253, 314] on div "While you are on site painting the living room ceiling, please fill holes in ha…" at bounding box center [224, 282] width 103 height 158
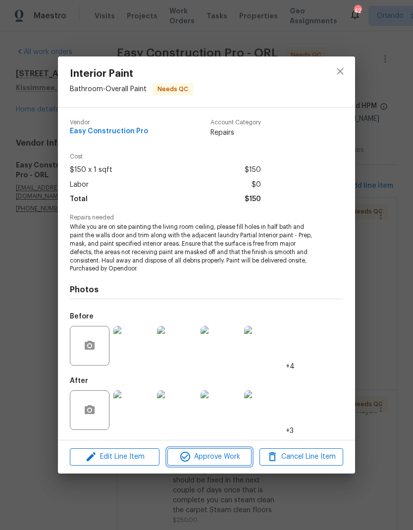
click at [232, 455] on span "Approve Work" at bounding box center [209, 456] width 78 height 12
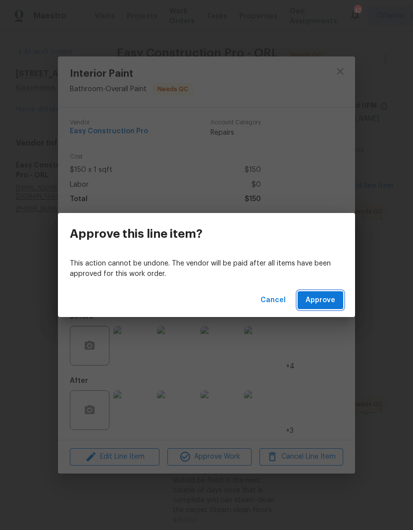
click at [333, 295] on span "Approve" at bounding box center [320, 300] width 30 height 12
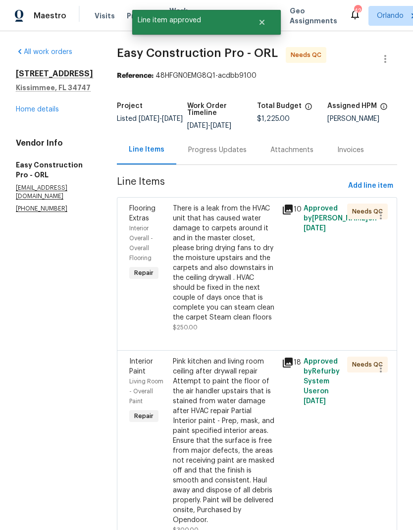
click at [253, 292] on div "There is a leak from the HVAC unit that has caused water damage to carpets arou…" at bounding box center [224, 262] width 103 height 119
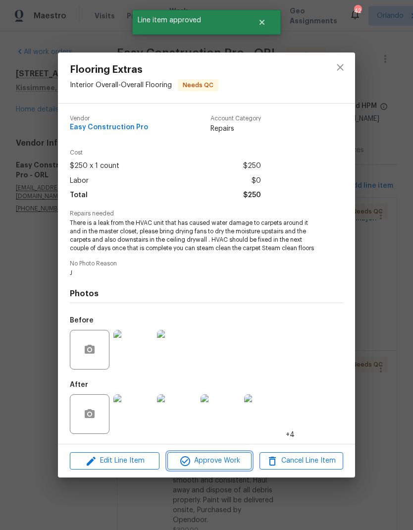
click at [227, 464] on span "Approve Work" at bounding box center [209, 460] width 78 height 12
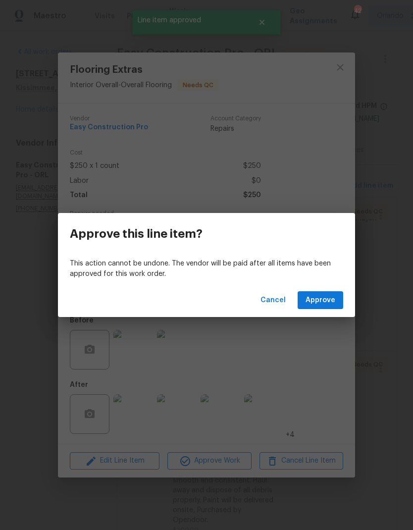
click at [332, 293] on button "Approve" at bounding box center [320, 300] width 46 height 18
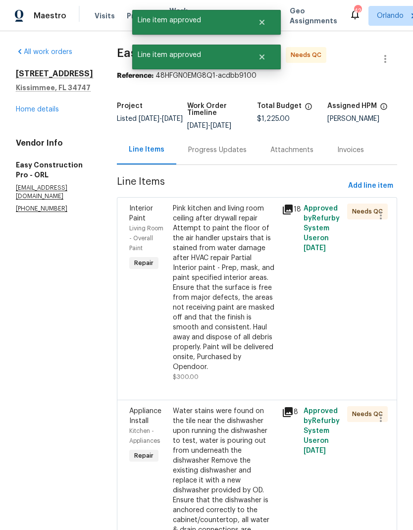
click at [234, 267] on div "Pink kitchen and living room ceiling after drywall repair Attempt to paint the …" at bounding box center [224, 287] width 103 height 168
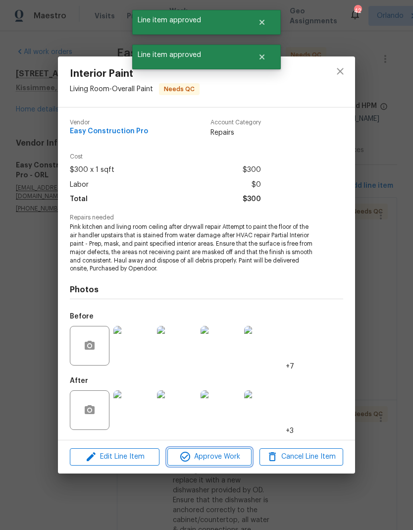
click at [227, 451] on span "Approve Work" at bounding box center [209, 456] width 78 height 12
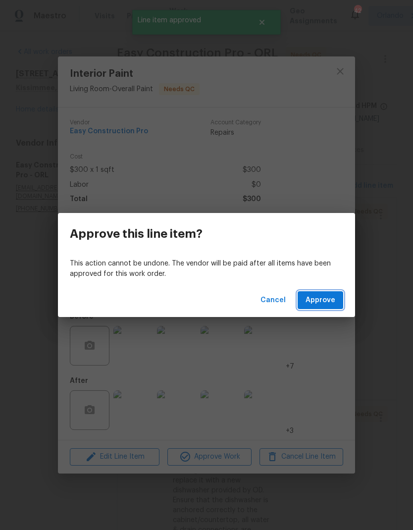
click at [339, 303] on button "Approve" at bounding box center [320, 300] width 46 height 18
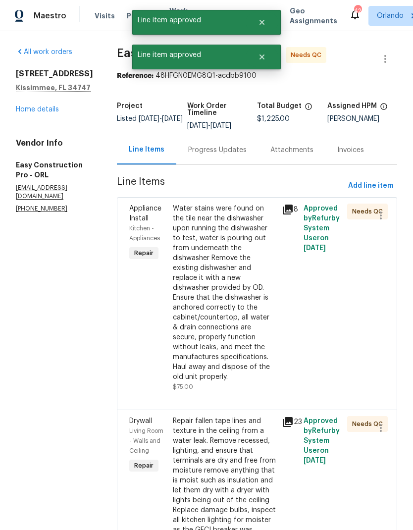
click at [246, 301] on div "Water stains were found on the tile near the dishwasher upon running the dishwa…" at bounding box center [224, 292] width 103 height 178
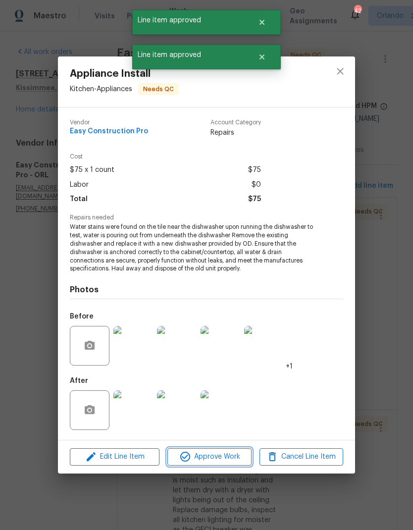
click at [242, 455] on span "Approve Work" at bounding box center [209, 456] width 78 height 12
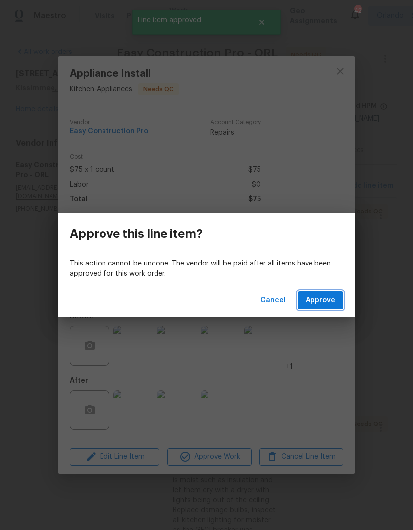
click at [341, 294] on button "Approve" at bounding box center [320, 300] width 46 height 18
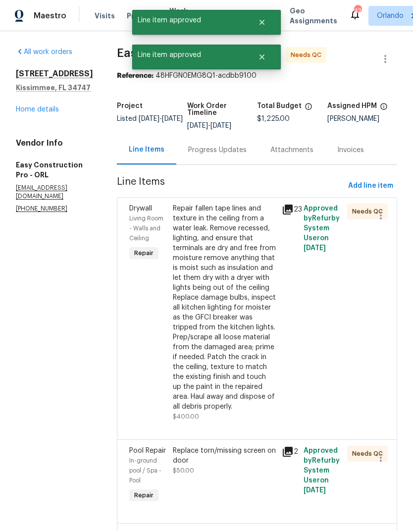
click at [246, 304] on div "Repair fallen tape lines and texture in the ceiling from a water leak. Remove r…" at bounding box center [224, 307] width 103 height 208
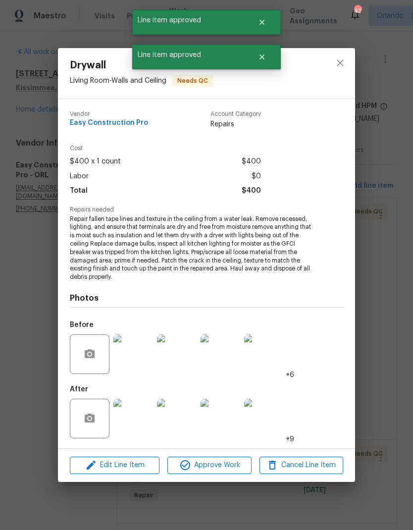
click at [233, 463] on span "Approve Work" at bounding box center [209, 465] width 78 height 12
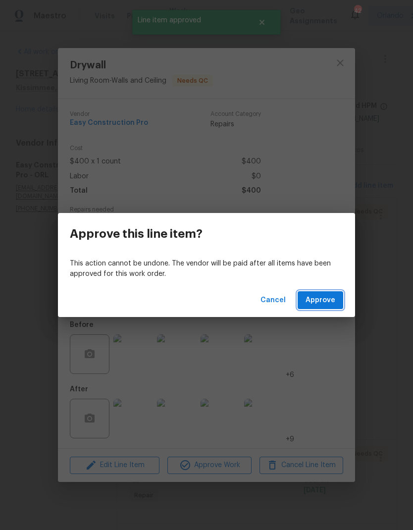
click at [336, 300] on button "Approve" at bounding box center [320, 300] width 46 height 18
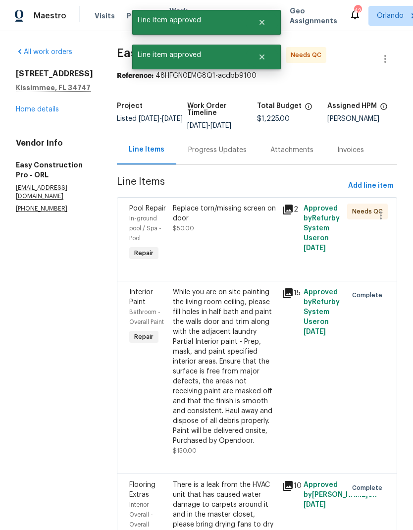
click at [240, 275] on div at bounding box center [256, 269] width 255 height 12
click at [253, 266] on div "Replace torn/missing screen on door $50.00" at bounding box center [224, 232] width 109 height 65
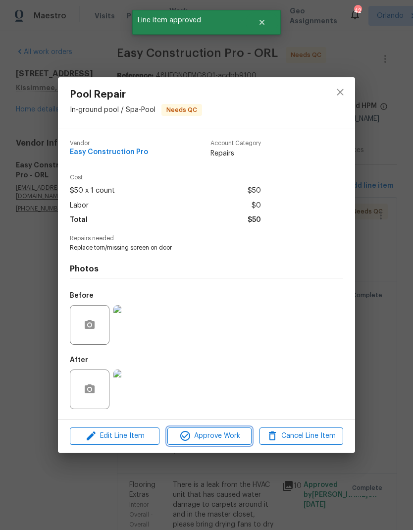
click at [230, 433] on span "Approve Work" at bounding box center [209, 436] width 78 height 12
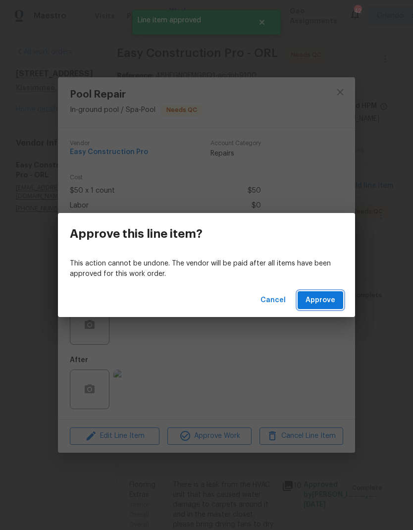
click at [331, 298] on span "Approve" at bounding box center [320, 300] width 30 height 12
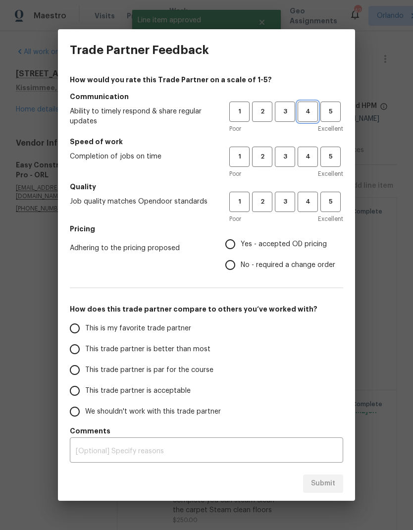
click at [303, 109] on span "4" at bounding box center [307, 111] width 18 height 11
click at [316, 152] on span "4" at bounding box center [307, 156] width 18 height 11
click at [316, 207] on span "4" at bounding box center [307, 201] width 18 height 11
click at [266, 237] on label "Yes - accepted OD pricing" at bounding box center [277, 244] width 115 height 21
click at [241, 237] on input "Yes - accepted OD pricing" at bounding box center [230, 244] width 21 height 21
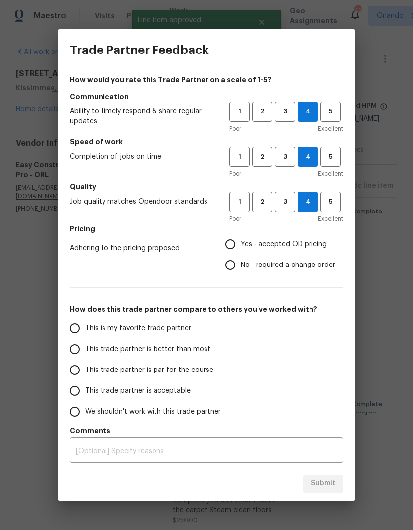
radio input "true"
click at [178, 331] on span "This is my favorite trade partner" at bounding box center [138, 328] width 106 height 10
click at [85, 331] on input "This is my favorite trade partner" at bounding box center [74, 328] width 21 height 21
click at [326, 479] on span "Submit" at bounding box center [323, 483] width 24 height 12
radio input "true"
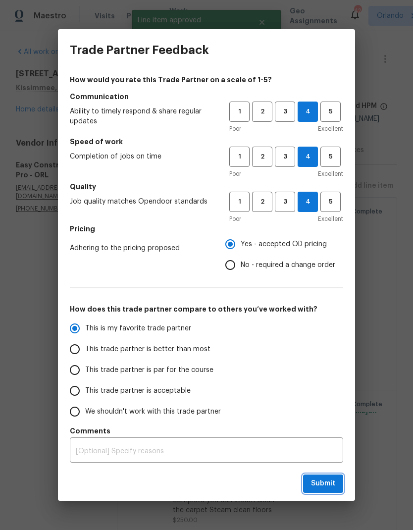
radio input "false"
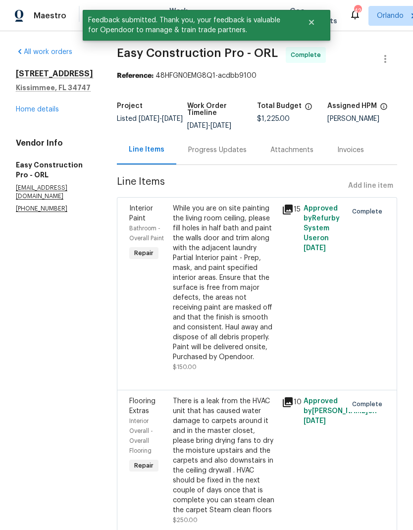
click at [42, 119] on div "All work orders 7574 Marker Ave Kissimmee, FL 34747 Home details Vendor Info Ea…" at bounding box center [54, 130] width 77 height 166
click at [45, 118] on div "All work orders 7574 Marker Ave Kissimmee, FL 34747 Home details Vendor Info Ea…" at bounding box center [54, 130] width 77 height 166
click at [56, 112] on link "Home details" at bounding box center [37, 109] width 43 height 7
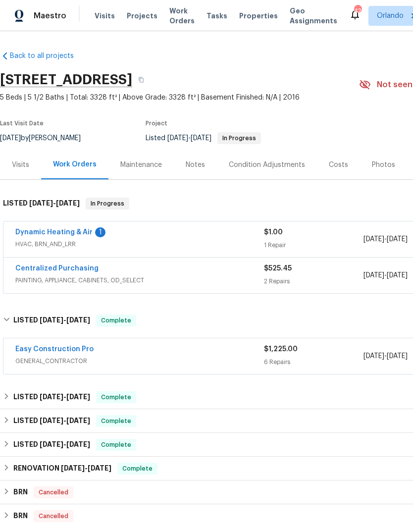
click at [85, 235] on link "Dynamic Heating & Air" at bounding box center [53, 232] width 77 height 7
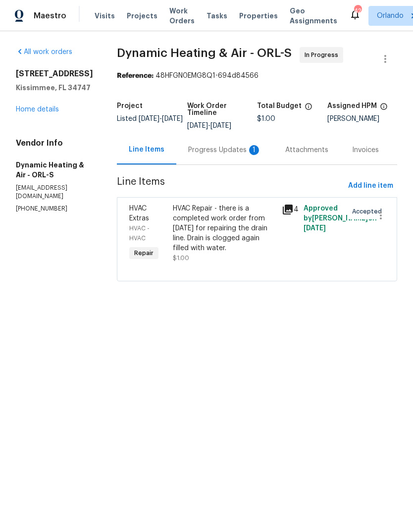
click at [242, 155] on div "Progress Updates 1" at bounding box center [224, 150] width 73 height 10
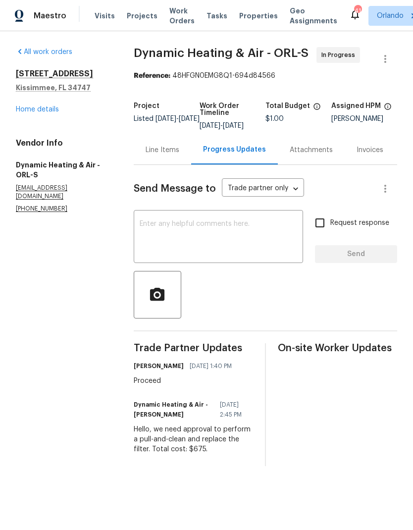
click at [167, 155] on div "Line Items" at bounding box center [162, 150] width 34 height 10
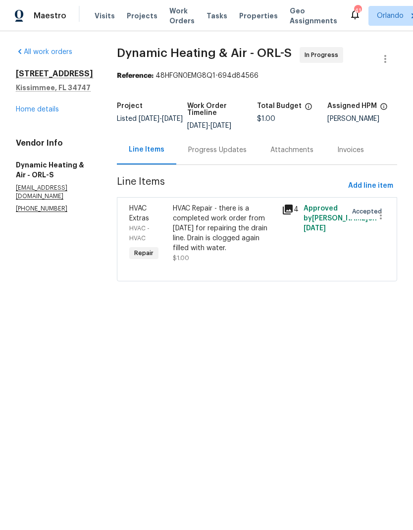
click at [227, 253] on div "HVAC Repair - there is a completed work order from July 8 for repairing the dra…" at bounding box center [224, 227] width 103 height 49
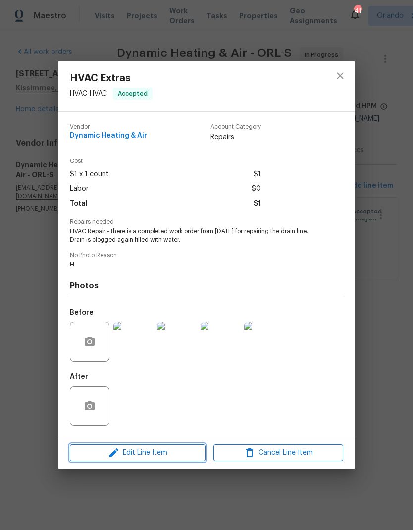
click at [161, 453] on span "Edit Line Item" at bounding box center [138, 452] width 130 height 12
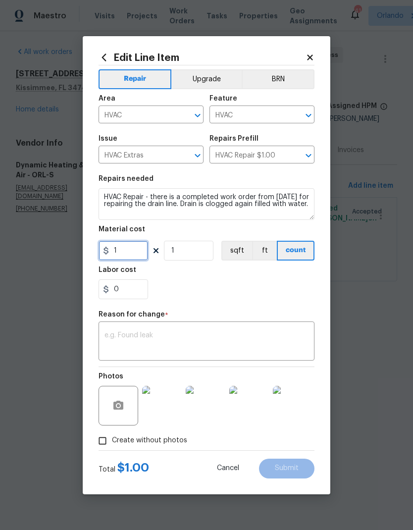
click at [135, 254] on input "1" at bounding box center [122, 251] width 49 height 20
type input "0"
click at [135, 256] on input "1" at bounding box center [122, 251] width 49 height 20
type input "675"
click at [200, 254] on section "Repairs needed HVAC Repair - there is a completed work order from July 8 for re…" at bounding box center [206, 237] width 216 height 136
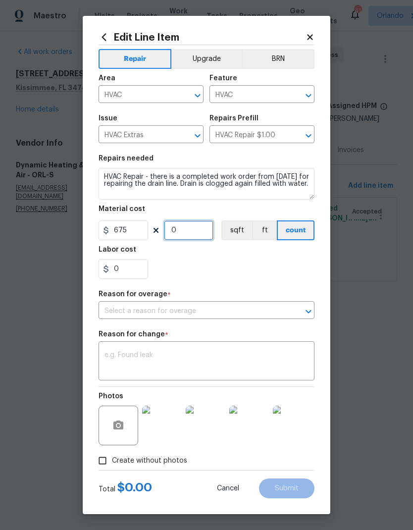
type input "1"
click at [221, 274] on div "0" at bounding box center [206, 269] width 216 height 20
click at [267, 366] on textarea at bounding box center [206, 361] width 204 height 21
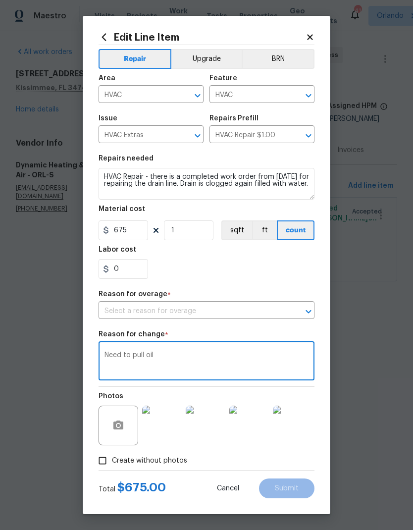
scroll to position [1, 0]
click at [231, 361] on textarea "Need to pull oil" at bounding box center [206, 361] width 204 height 21
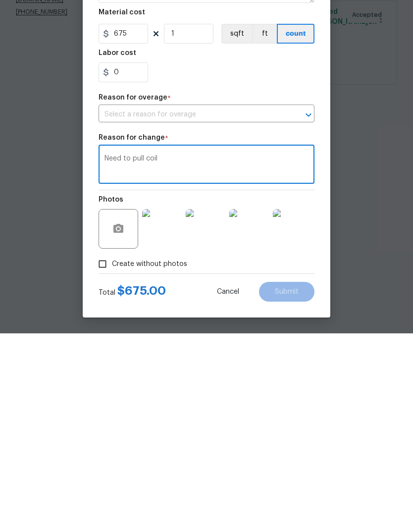
type textarea "Need to pull coil"
click at [309, 129] on div "Repair Upgrade BRN Area HVAC ​ Feature HVAC ​ Issue HVAC Extras ​ Repairs Prefi…" at bounding box center [206, 257] width 216 height 425
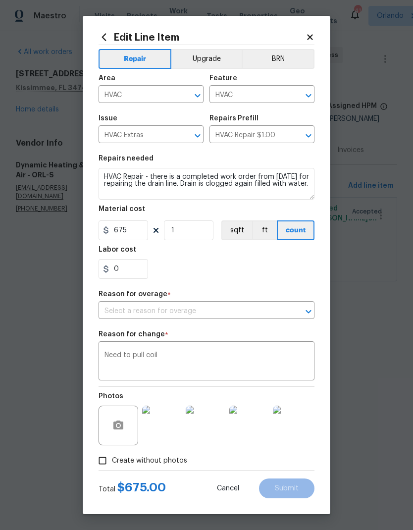
click at [309, 130] on icon "Open" at bounding box center [308, 136] width 12 height 12
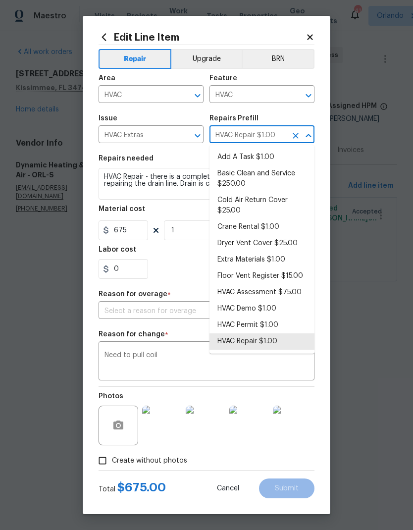
click at [202, 285] on div "Repair Upgrade BRN Area HVAC ​ Feature HVAC ​ Issue HVAC Extras ​ Repairs Prefi…" at bounding box center [206, 257] width 216 height 425
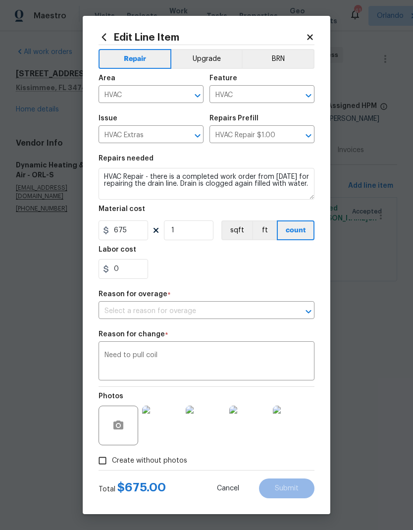
click at [302, 310] on icon "Open" at bounding box center [308, 311] width 12 height 12
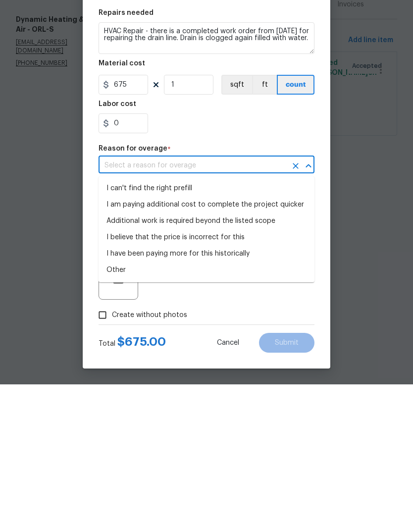
click at [287, 291] on div "Reason for overage *" at bounding box center [206, 297] width 216 height 13
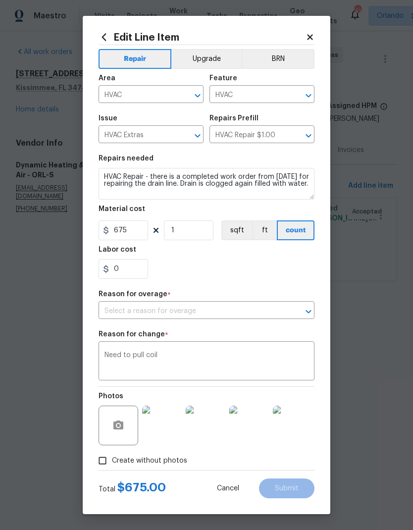
click at [313, 313] on icon "Open" at bounding box center [308, 311] width 12 height 12
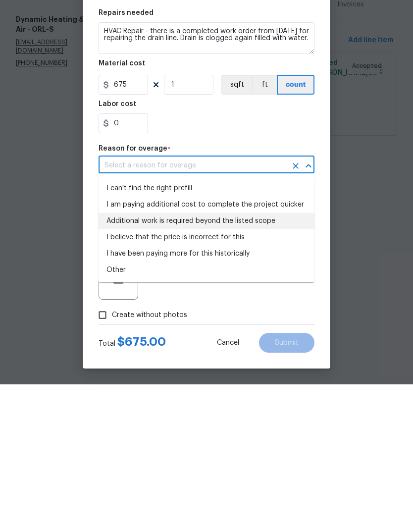
click at [269, 358] on li "Additional work is required beyond the listed scope" at bounding box center [206, 366] width 216 height 16
type input "Additional work is required beyond the listed scope"
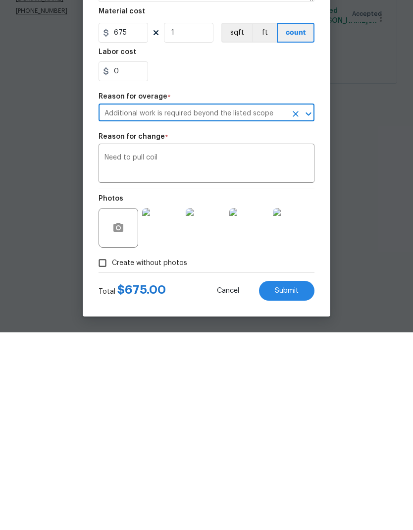
click at [295, 478] on button "Submit" at bounding box center [286, 488] width 55 height 20
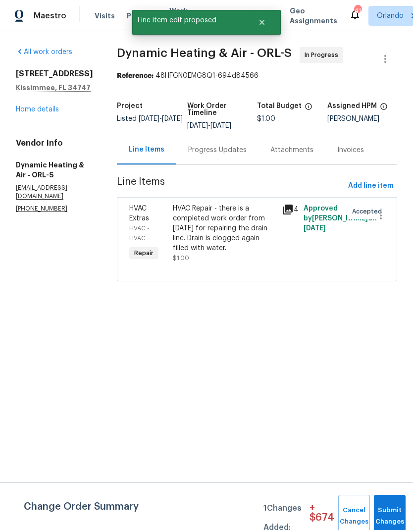
scroll to position [0, 0]
click at [390, 503] on button "Submit Changes" at bounding box center [390, 515] width 32 height 43
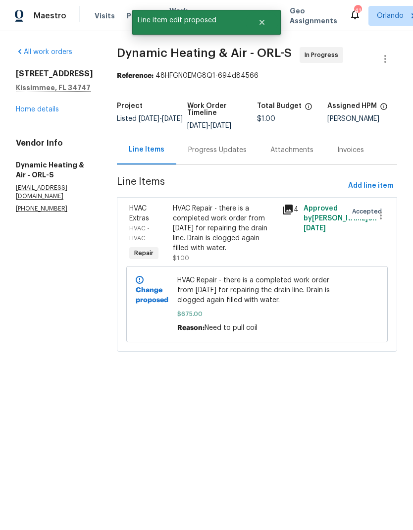
click at [226, 155] on div "Progress Updates" at bounding box center [217, 150] width 58 height 10
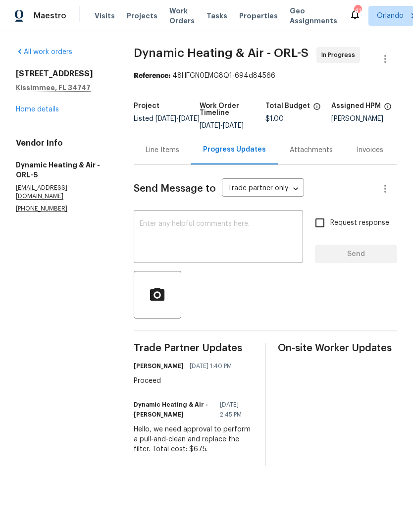
click at [171, 155] on div "Line Items" at bounding box center [162, 150] width 34 height 10
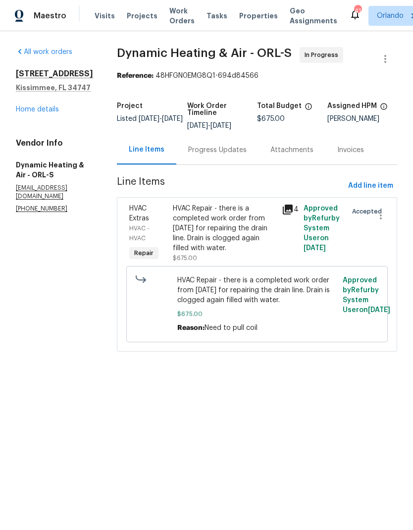
click at [57, 106] on link "Home details" at bounding box center [37, 109] width 43 height 7
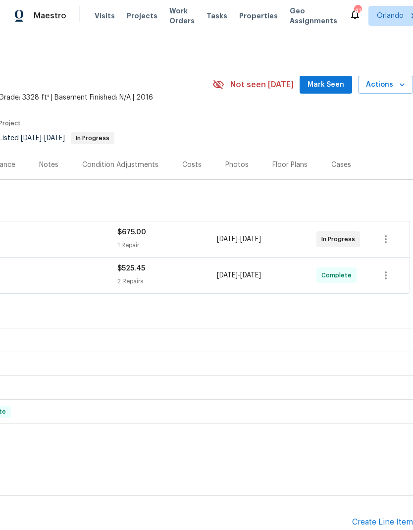
scroll to position [0, 146]
click at [335, 83] on span "Mark Seen" at bounding box center [325, 85] width 37 height 12
click at [293, 83] on span "Not seen today" at bounding box center [261, 85] width 63 height 10
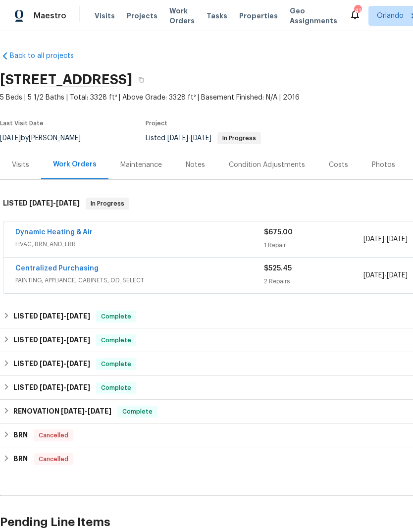
scroll to position [0, 0]
click at [170, 16] on span "Work Orders" at bounding box center [181, 16] width 25 height 20
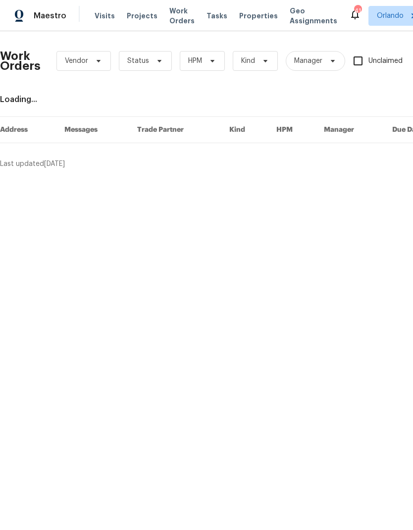
click at [139, 20] on span "Projects" at bounding box center [142, 16] width 31 height 10
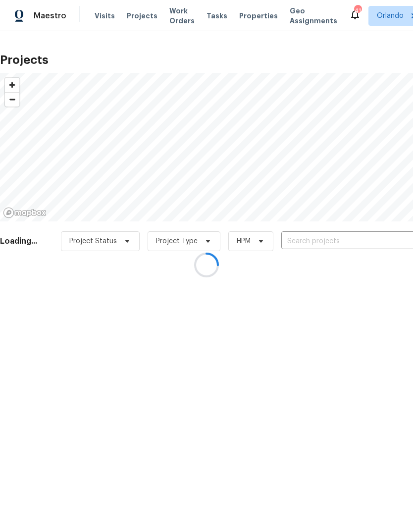
click at [338, 251] on div at bounding box center [206, 265] width 413 height 530
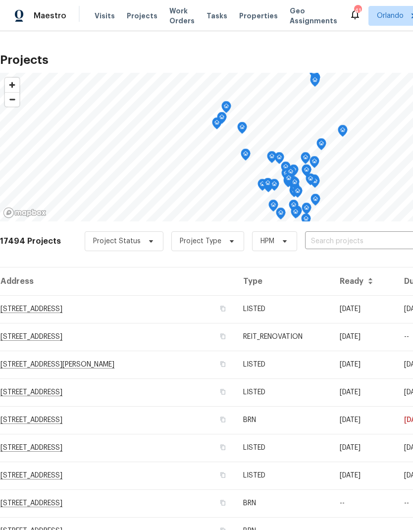
click at [333, 244] on input "text" at bounding box center [361, 241] width 113 height 15
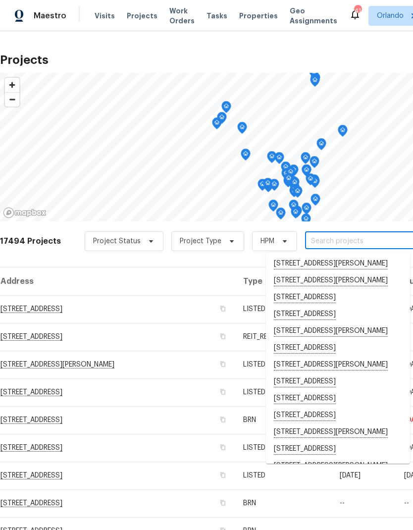
type input "5"
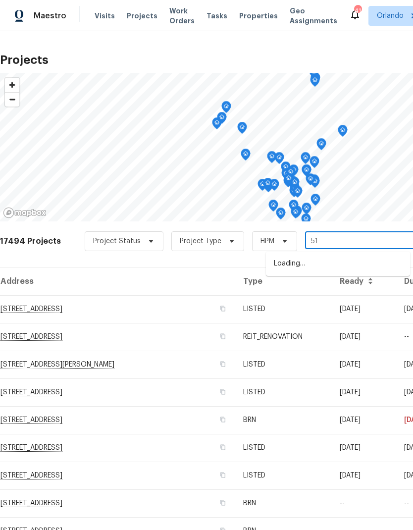
type input "5"
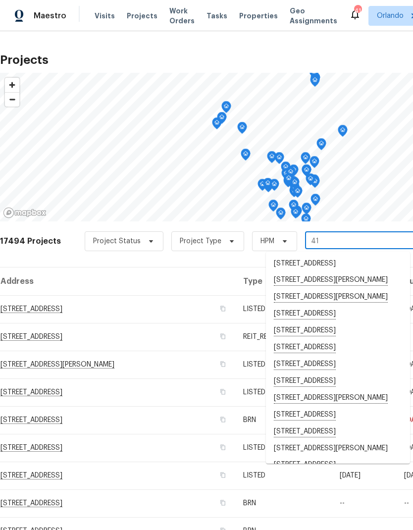
type input "4"
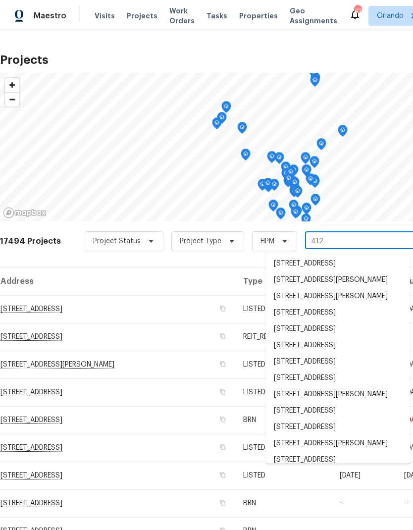
type input "4121"
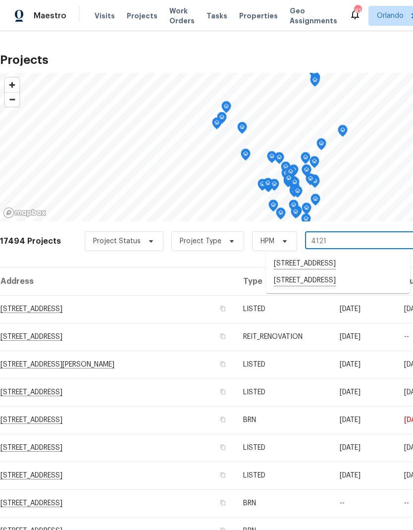
click at [345, 266] on li "4121 Shelter Bay Dr, Kissimmee, FL 34746" at bounding box center [338, 263] width 144 height 17
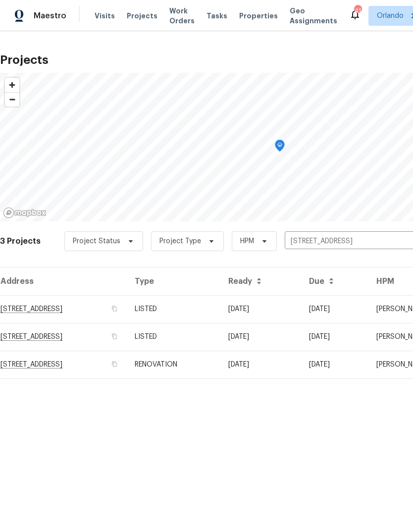
click at [301, 313] on td "07/30/25" at bounding box center [260, 309] width 81 height 28
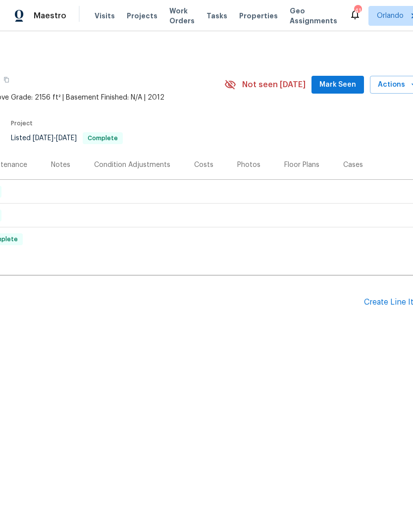
scroll to position [0, 161]
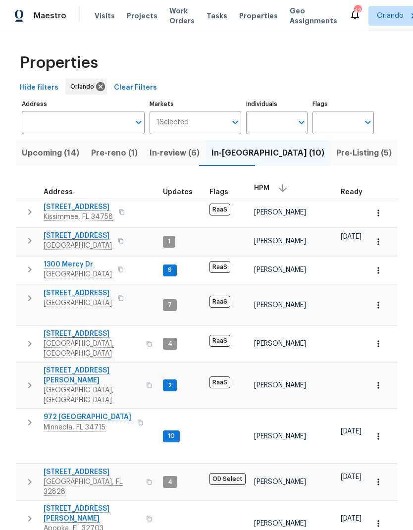
click at [279, 195] on button "button" at bounding box center [282, 188] width 15 height 15
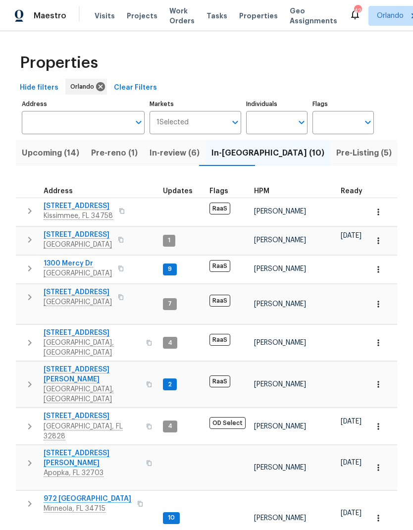
click at [261, 194] on span "HPM" at bounding box center [261, 191] width 15 height 7
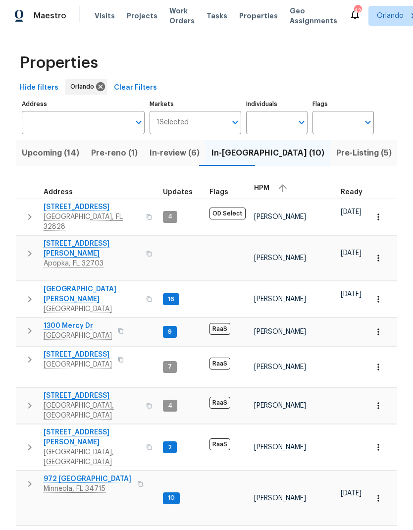
click at [336, 159] on span "Pre-Listing (5)" at bounding box center [363, 153] width 55 height 14
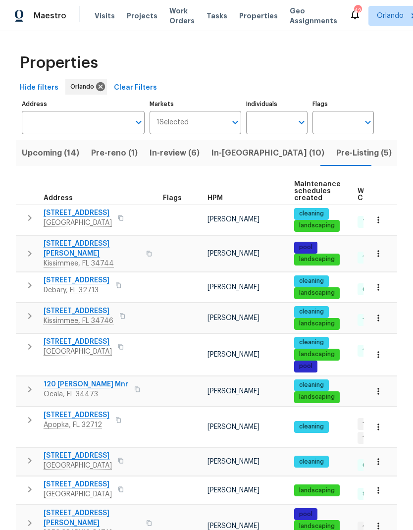
click at [223, 201] on div "HPM" at bounding box center [246, 197] width 79 height 7
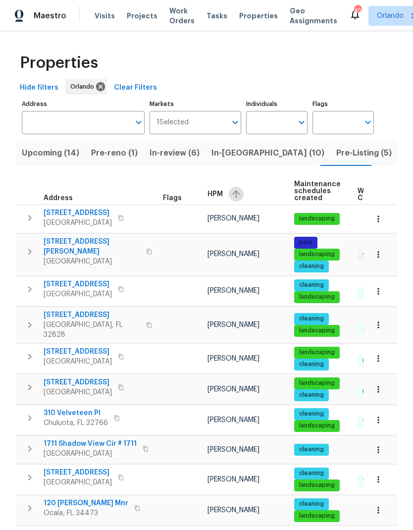
click at [237, 194] on icon "button" at bounding box center [236, 194] width 8 height 8
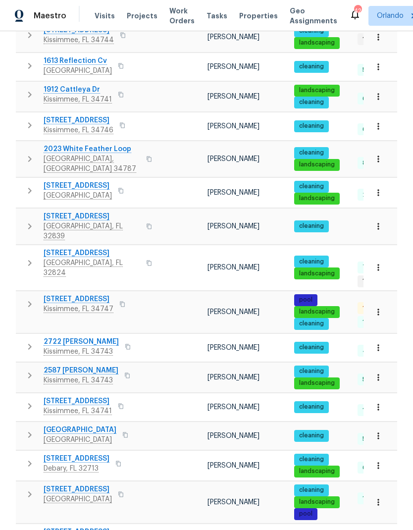
scroll to position [280, 0]
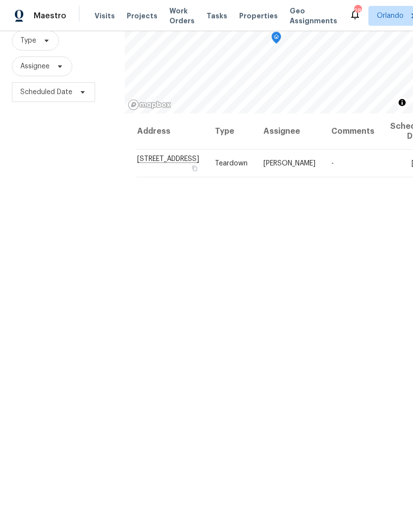
scroll to position [96, 0]
